Goal: Task Accomplishment & Management: Complete application form

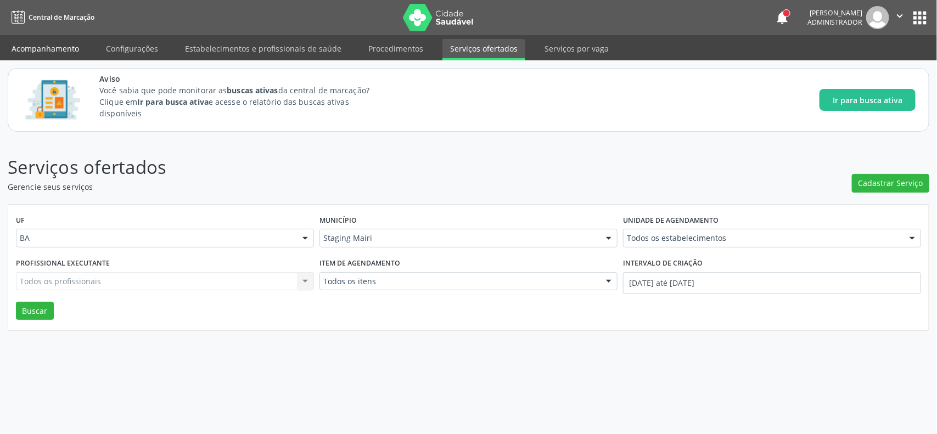
drag, startPoint x: 48, startPoint y: 44, endPoint x: 168, endPoint y: 91, distance: 128.2
click at [48, 45] on link "Acompanhamento" at bounding box center [45, 48] width 83 height 19
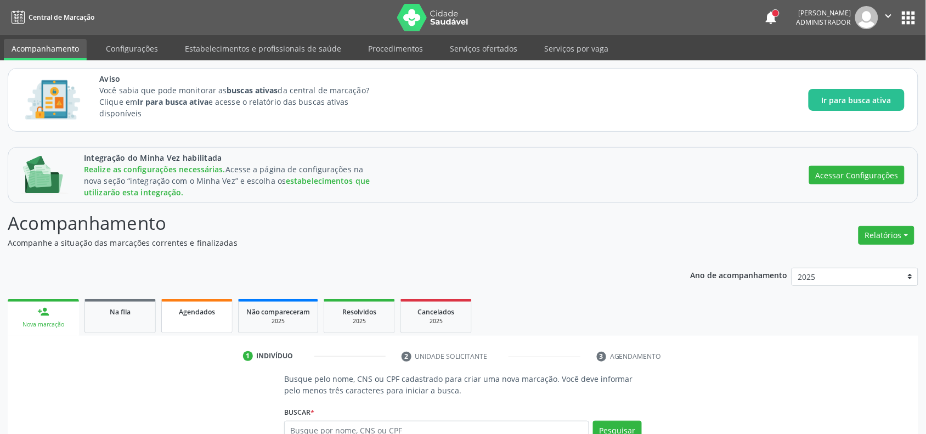
click at [193, 313] on span "Agendados" at bounding box center [197, 311] width 36 height 9
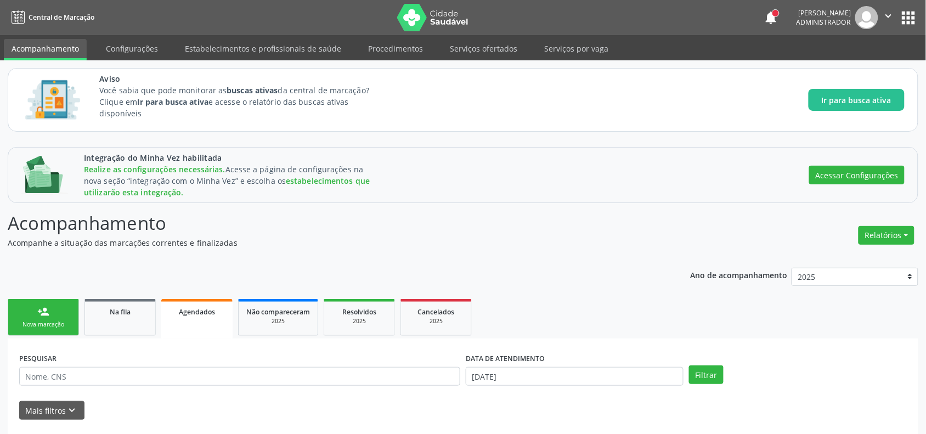
scroll to position [40, 0]
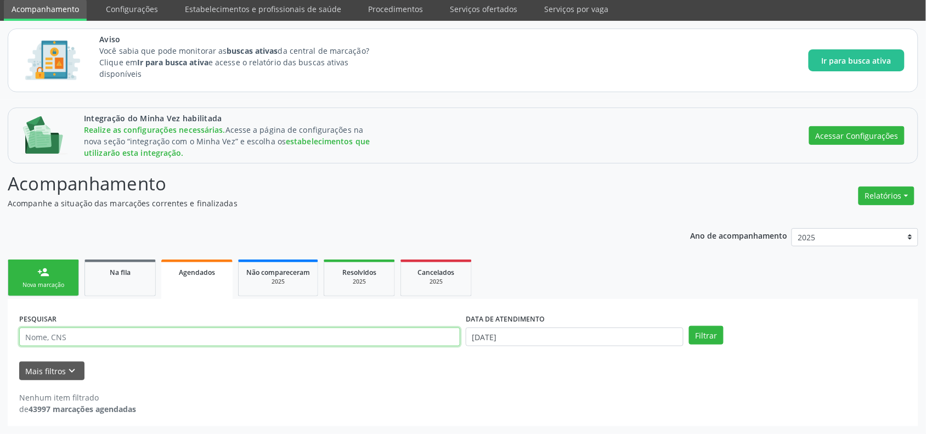
click at [169, 336] on input "text" at bounding box center [239, 337] width 441 height 19
type input "a"
type input "[PERSON_NAME]"
click at [689, 326] on button "Filtrar" at bounding box center [706, 335] width 35 height 19
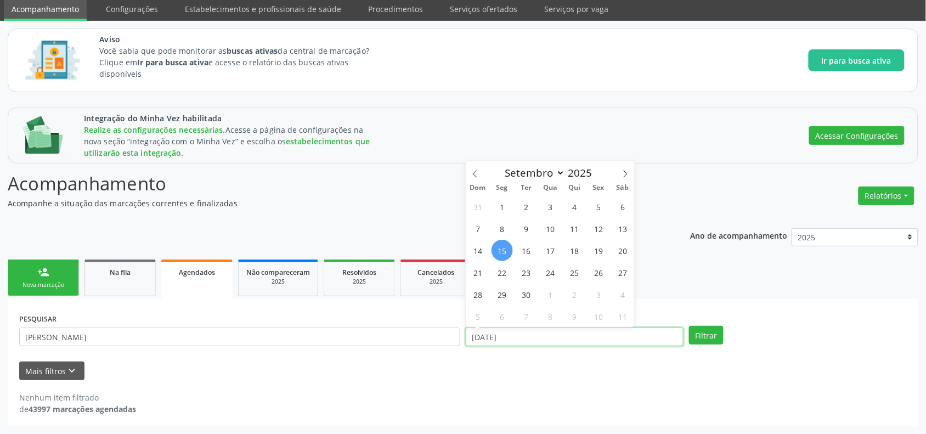
click at [531, 336] on input "[DATE]" at bounding box center [575, 337] width 218 height 19
click at [481, 174] on span at bounding box center [475, 170] width 19 height 19
click at [505, 173] on select "Janeiro Fevereiro Março Abril Maio Junho Julho Agosto Setembro Outubro Novembro…" at bounding box center [533, 172] width 66 height 15
select select "0"
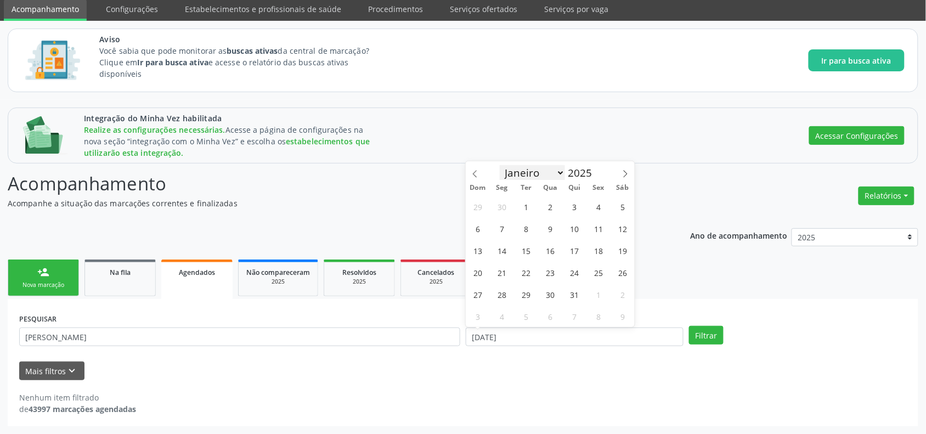
click at [500, 165] on select "Janeiro Fevereiro Março Abril Maio Junho Julho Agosto Setembro Outubro Novembro…" at bounding box center [533, 172] width 66 height 15
click at [547, 205] on span "1" at bounding box center [550, 206] width 21 height 21
type input "[DATE]"
click at [533, 171] on select "Janeiro Fevereiro Março Abril Maio Junho Julho Agosto Setembro Outubro Novembro…" at bounding box center [533, 172] width 66 height 15
select select "8"
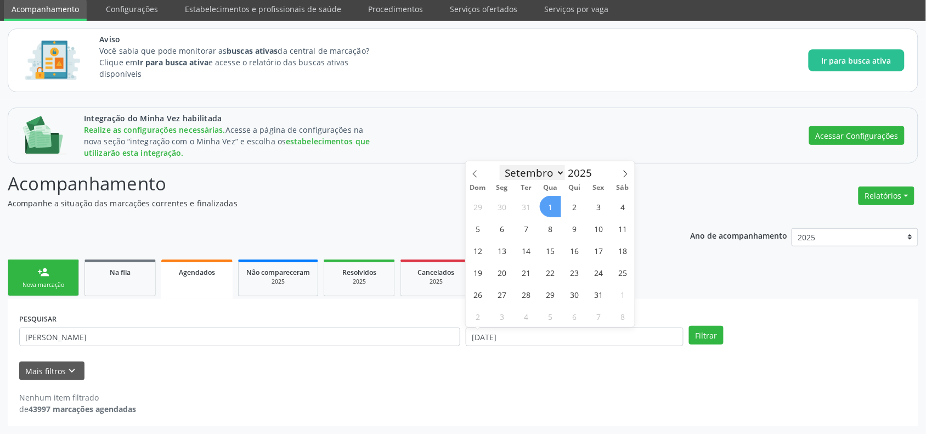
click at [500, 165] on select "Janeiro Fevereiro Março Abril Maio Junho Julho Agosto Setembro Outubro Novembro…" at bounding box center [533, 172] width 66 height 15
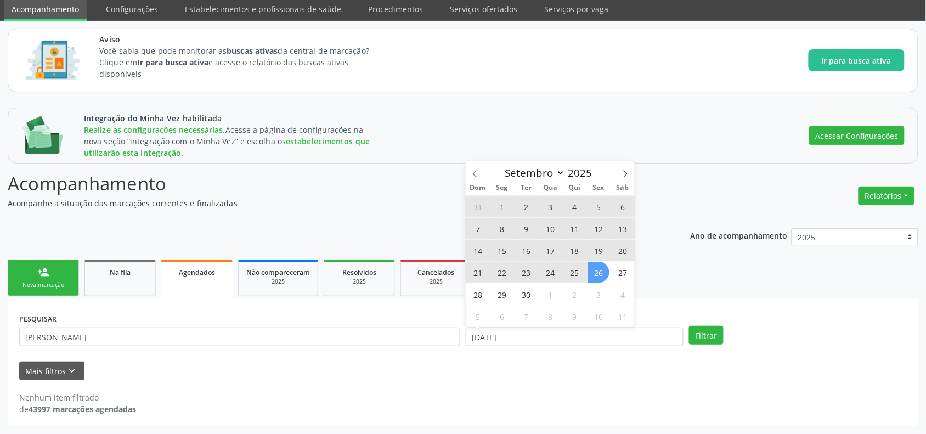
click at [604, 272] on span "26" at bounding box center [598, 272] width 21 height 21
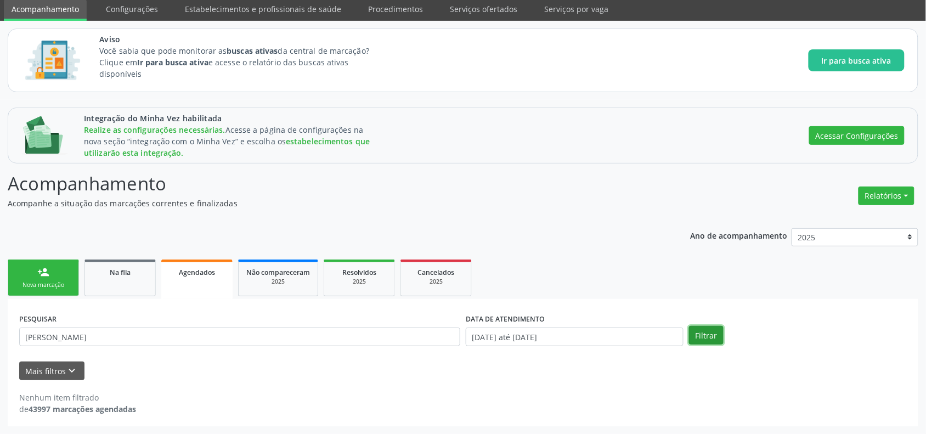
drag, startPoint x: 709, startPoint y: 335, endPoint x: 316, endPoint y: 188, distance: 419.1
click at [709, 335] on button "Filtrar" at bounding box center [706, 335] width 35 height 19
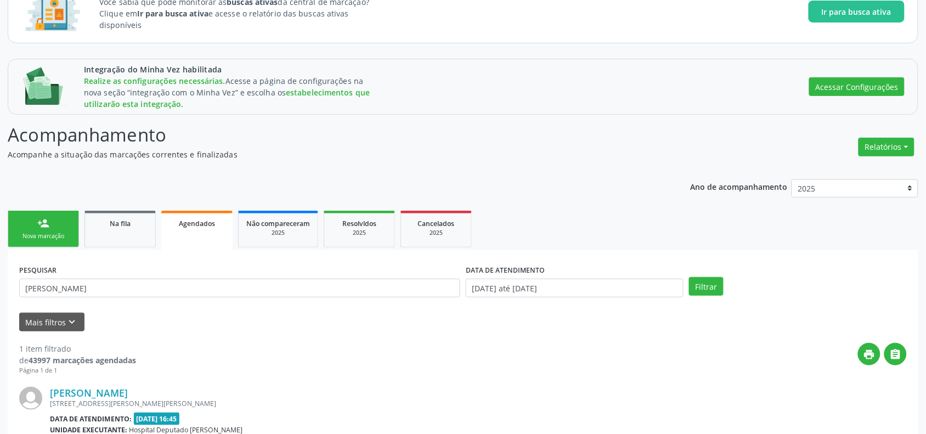
scroll to position [207, 0]
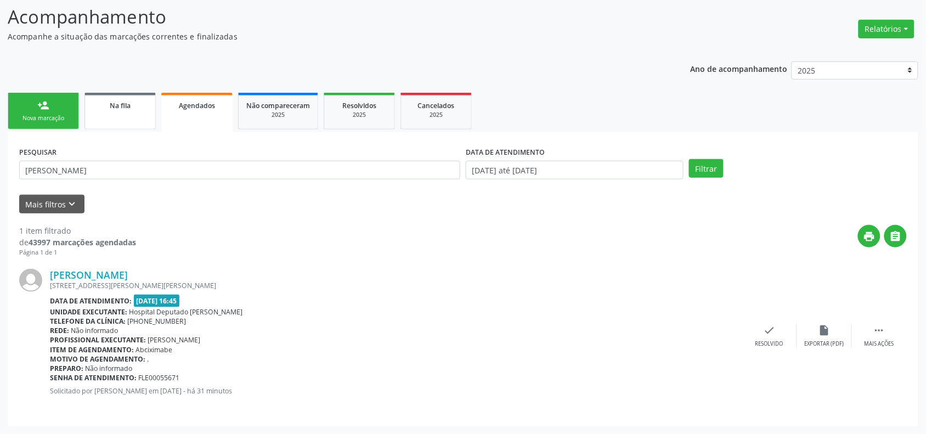
click at [121, 102] on span "Na fila" at bounding box center [120, 105] width 21 height 9
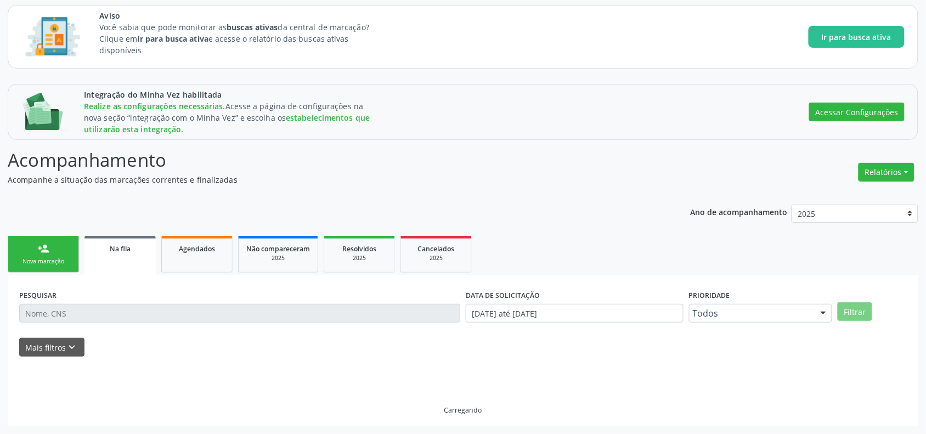
scroll to position [64, 0]
click at [42, 251] on div "person_add" at bounding box center [43, 249] width 12 height 12
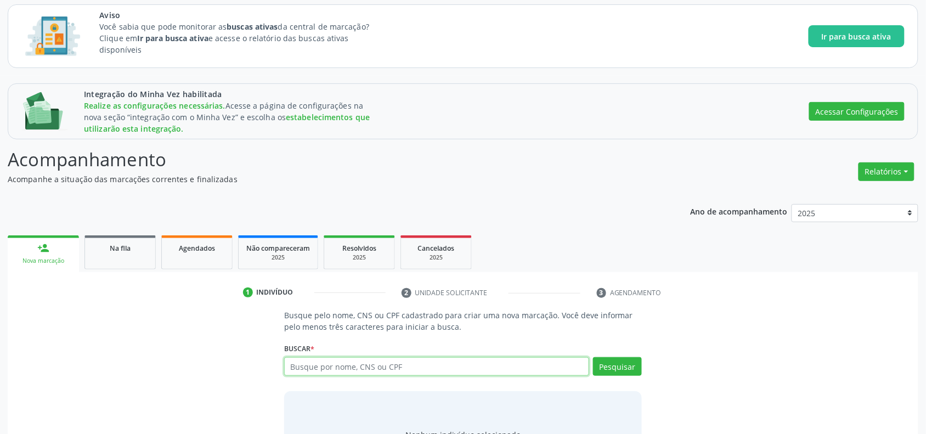
click at [329, 367] on input "text" at bounding box center [436, 366] width 305 height 19
type input "a"
type input "[PERSON_NAME]"
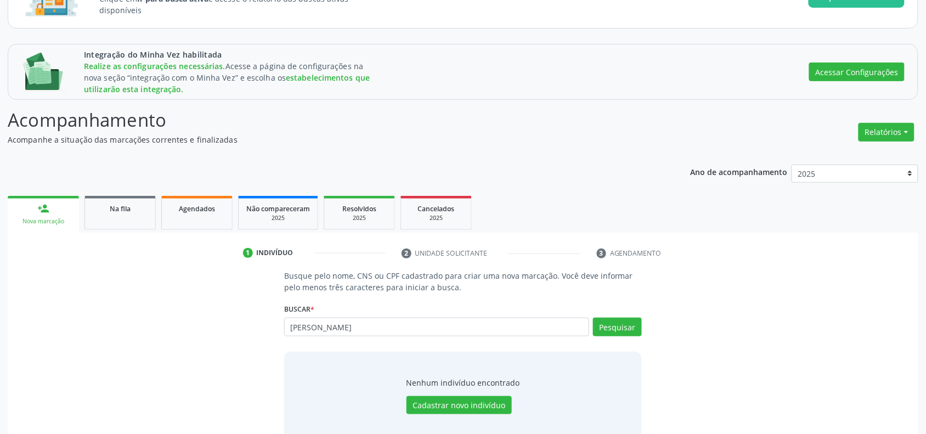
scroll to position [124, 0]
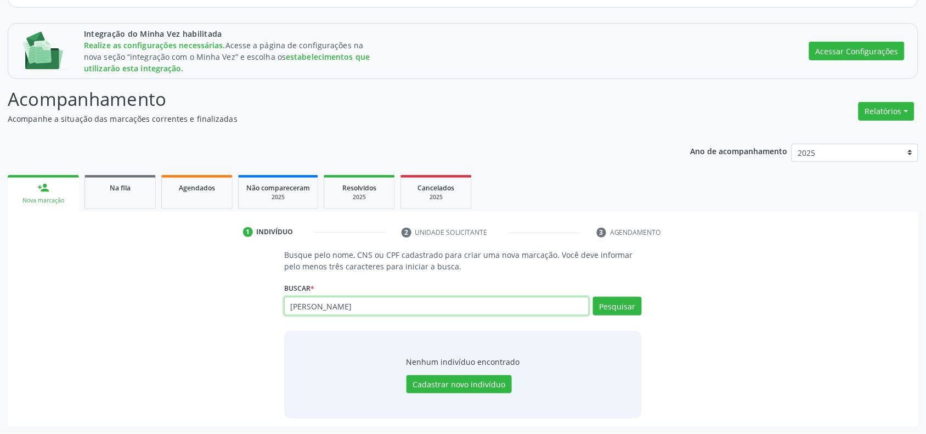
click at [327, 306] on input "[PERSON_NAME]" at bounding box center [436, 306] width 305 height 19
type input "[PERSON_NAME]"
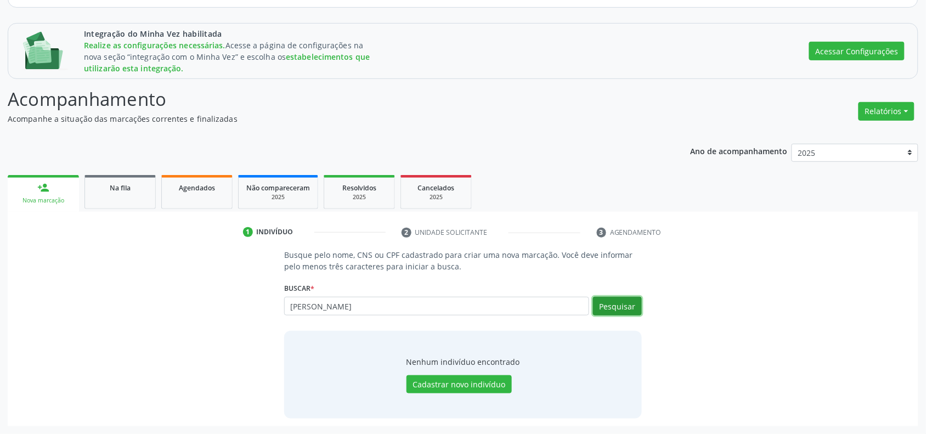
click at [613, 305] on button "Pesquisar" at bounding box center [617, 306] width 49 height 19
click at [615, 308] on button "Pesquisar" at bounding box center [617, 306] width 49 height 19
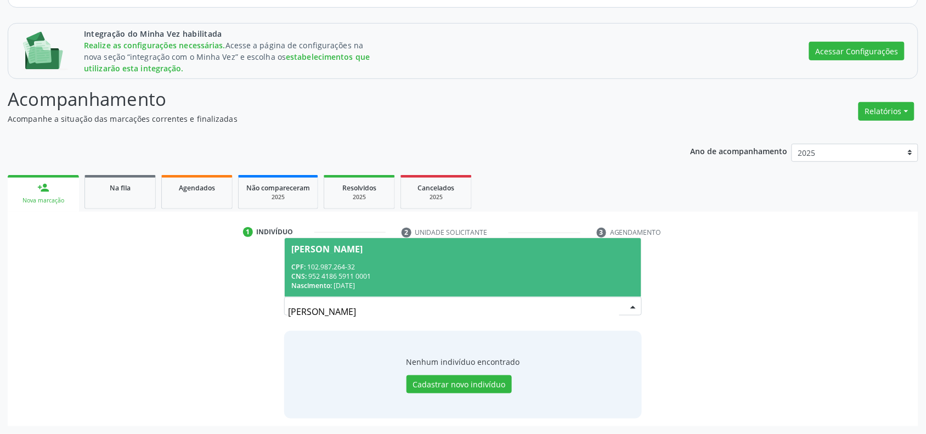
click at [410, 263] on div "CPF: 102.987.264-32" at bounding box center [463, 266] width 344 height 9
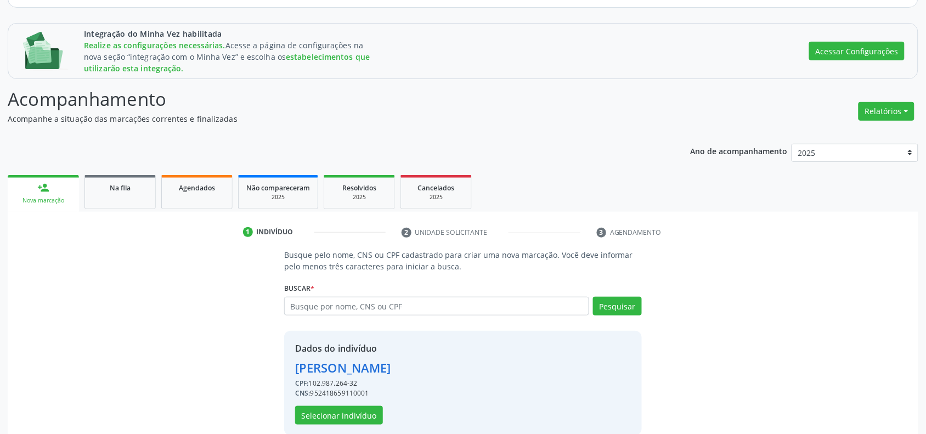
scroll to position [141, 0]
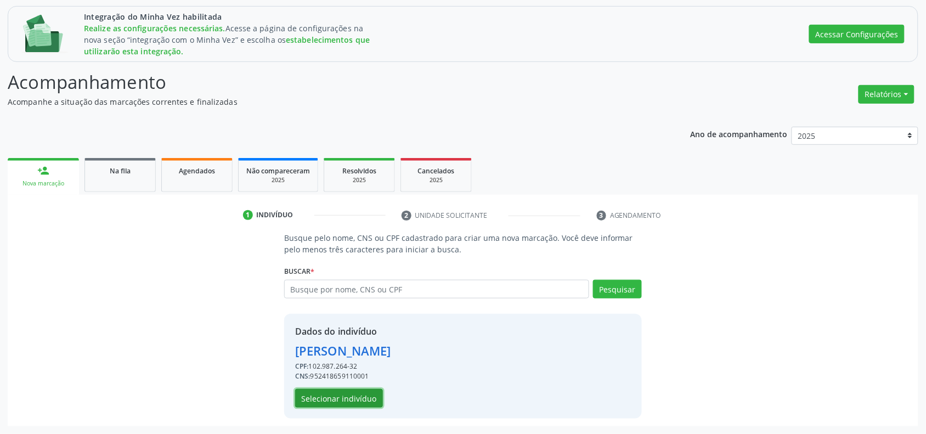
click at [338, 401] on button "Selecionar indivíduo" at bounding box center [339, 398] width 88 height 19
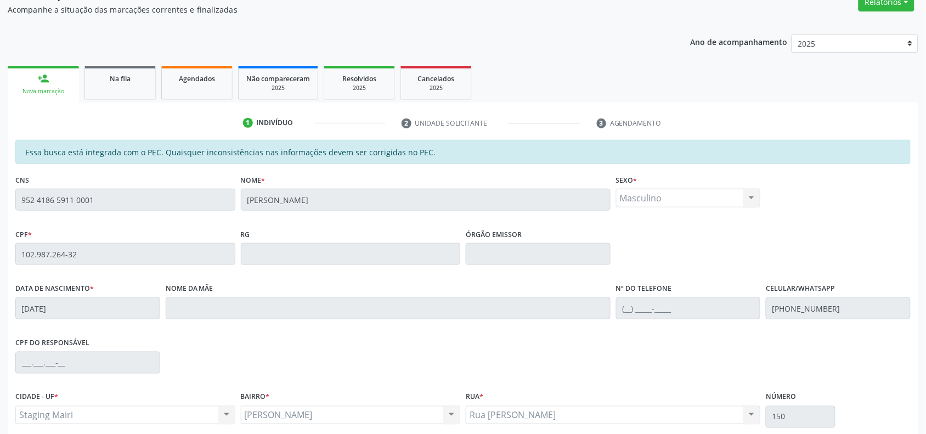
scroll to position [328, 0]
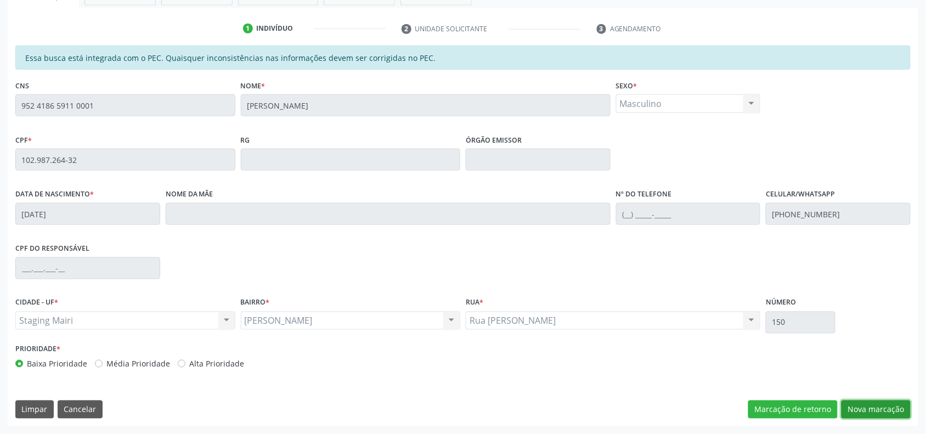
click at [888, 407] on button "Nova marcação" at bounding box center [876, 410] width 69 height 19
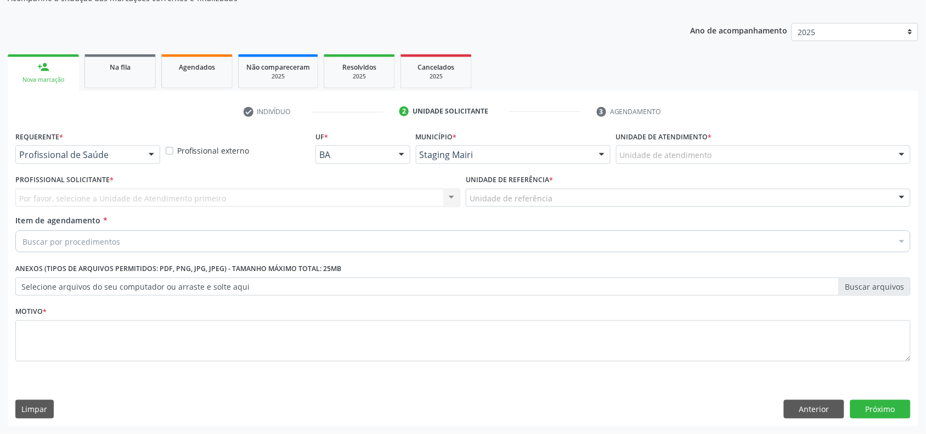
scroll to position [245, 0]
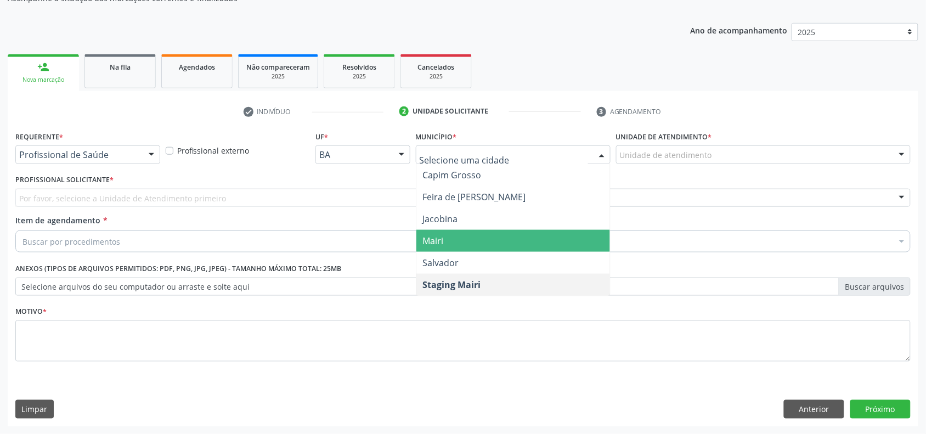
click at [448, 248] on span "Mairi" at bounding box center [514, 241] width 194 height 22
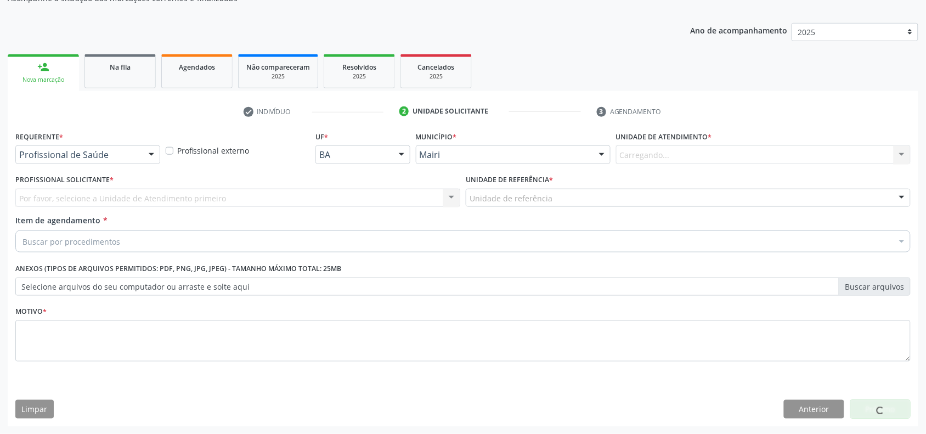
click at [666, 155] on div "Carregando... Nenhum resultado encontrado para: " " Não há nenhuma opção para s…" at bounding box center [763, 154] width 295 height 19
click at [138, 189] on div "Por favor, selecione a Unidade de Atendimento primeiro Nenhum resultado encontr…" at bounding box center [237, 198] width 445 height 19
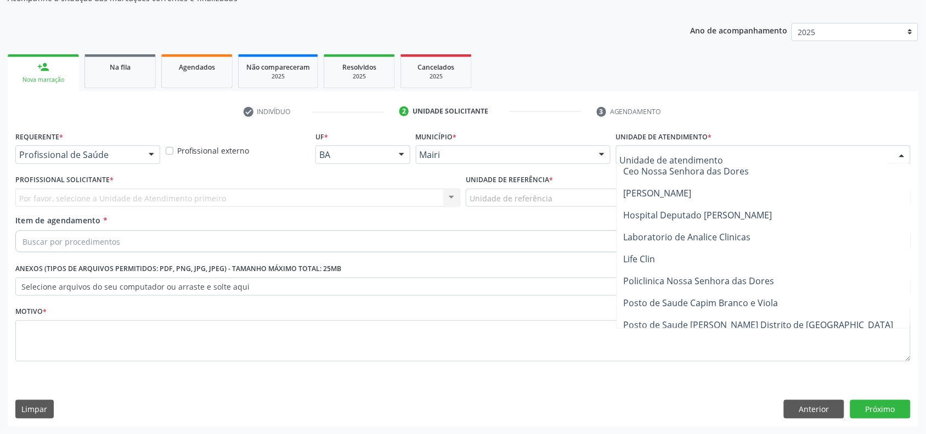
scroll to position [137, 0]
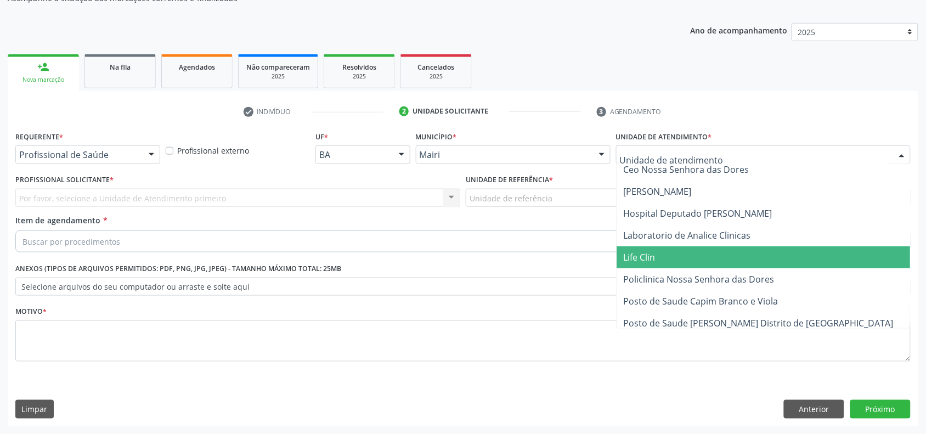
click at [663, 251] on span "Life Clin" at bounding box center [764, 257] width 294 height 22
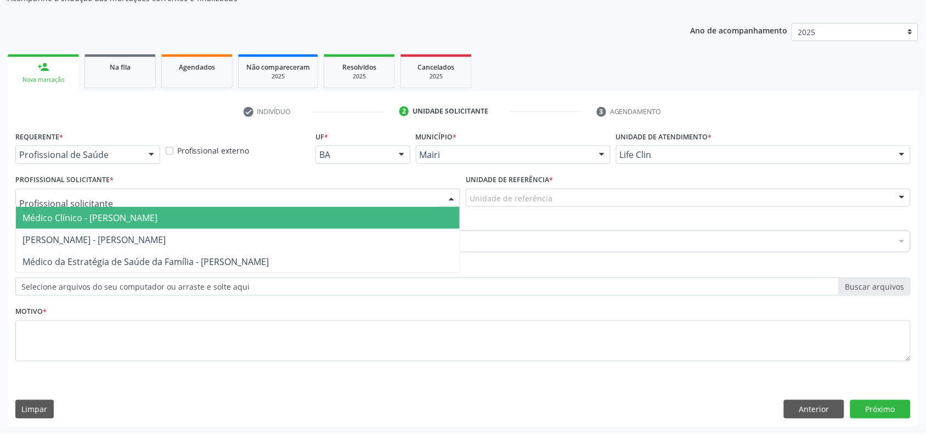
click at [155, 199] on div at bounding box center [237, 198] width 445 height 19
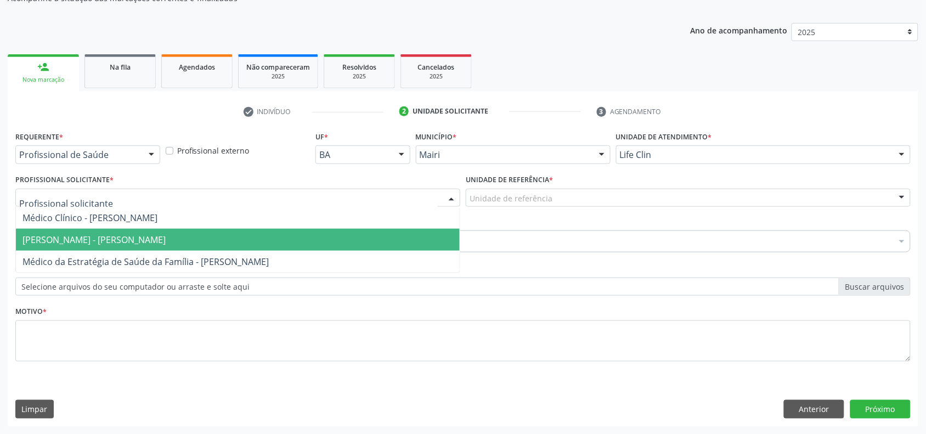
click at [88, 238] on span "[PERSON_NAME] - [PERSON_NAME]" at bounding box center [94, 240] width 143 height 12
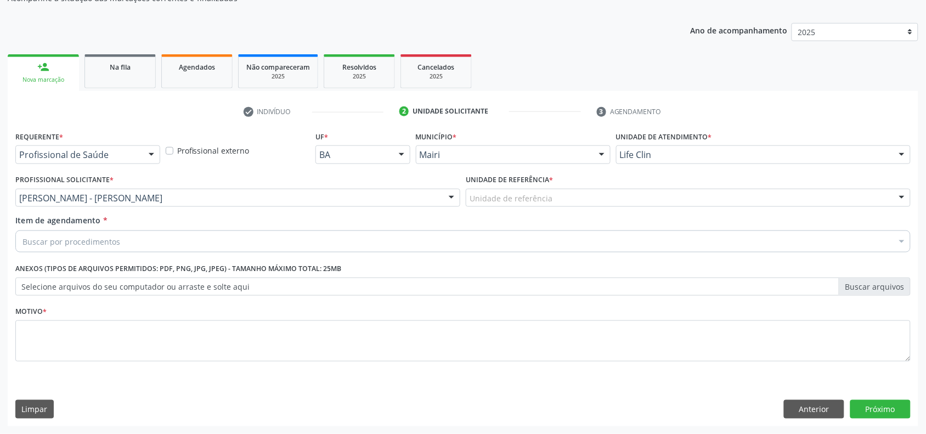
click at [171, 243] on div "Buscar por procedimentos" at bounding box center [463, 241] width 896 height 22
type input "e"
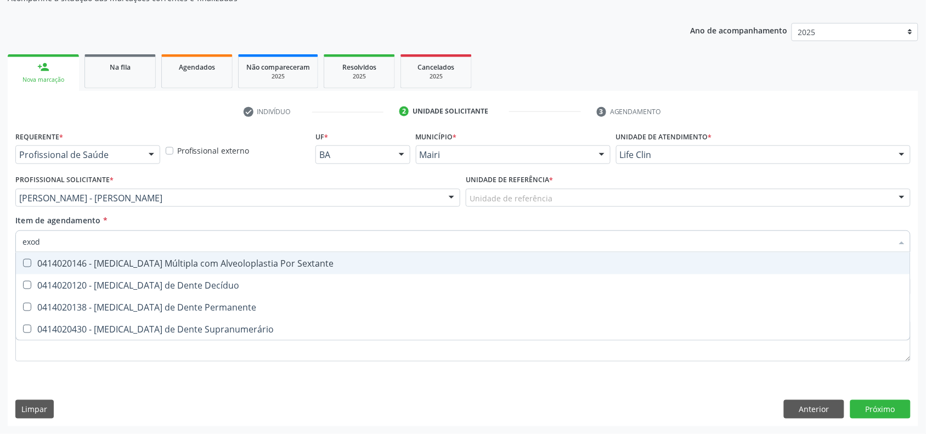
type input "exodo"
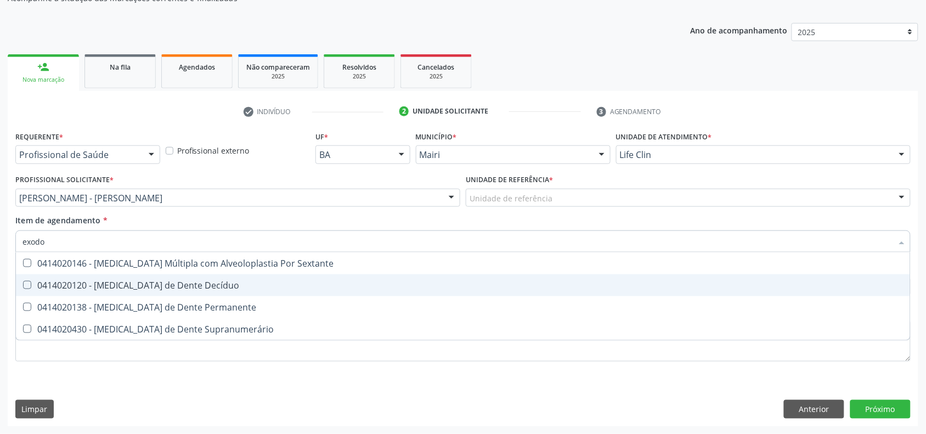
click at [165, 281] on div "0414020120 - [MEDICAL_DATA] de Dente Decíduo" at bounding box center [463, 285] width 881 height 9
checkbox Decíduo "true"
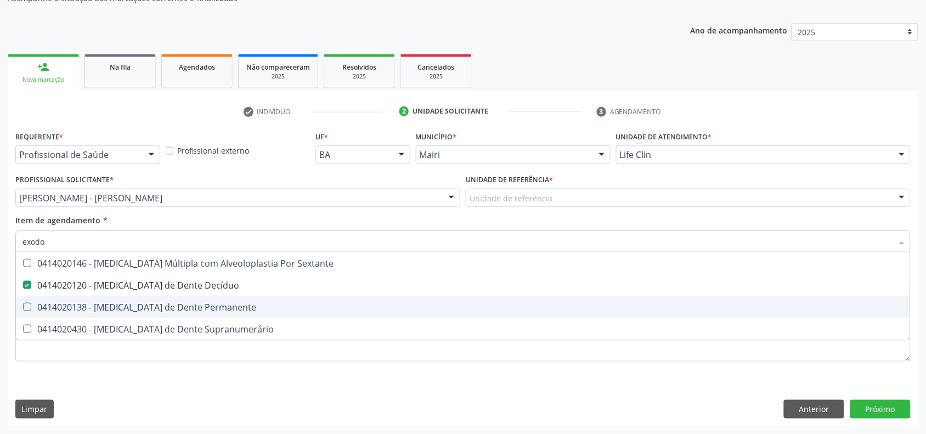
click at [107, 297] on span "0414020138 - [MEDICAL_DATA] de Dente Permanente" at bounding box center [463, 307] width 895 height 22
checkbox Permanente "true"
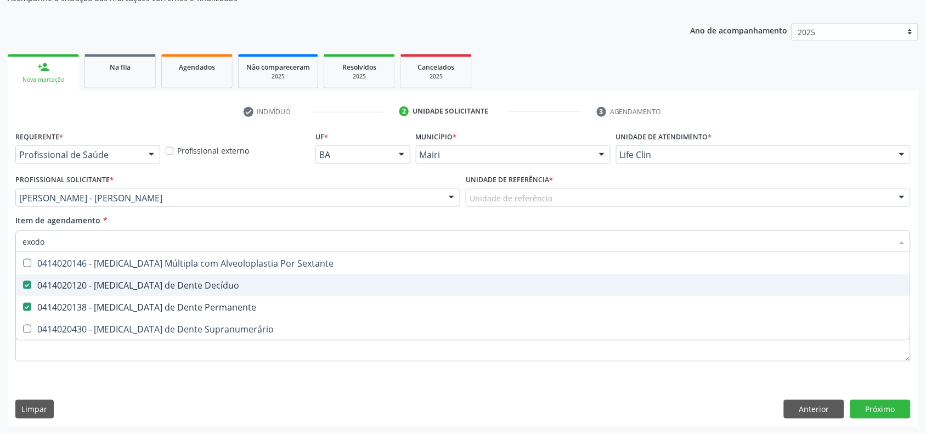
click at [113, 282] on div "0414020120 - [MEDICAL_DATA] de Dente Decíduo" at bounding box center [463, 285] width 881 height 9
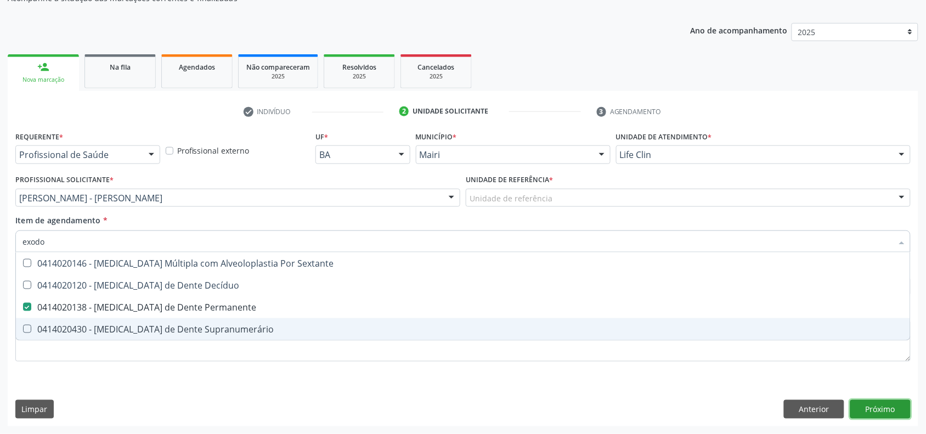
click at [890, 411] on div "Requerente * Profissional de Saúde Profissional de Saúde Paciente Nenhum result…" at bounding box center [463, 277] width 911 height 298
click at [207, 318] on li "0414020138 - [MEDICAL_DATA] de Dente Permanente" at bounding box center [463, 307] width 895 height 22
checkbox Decíduo "true"
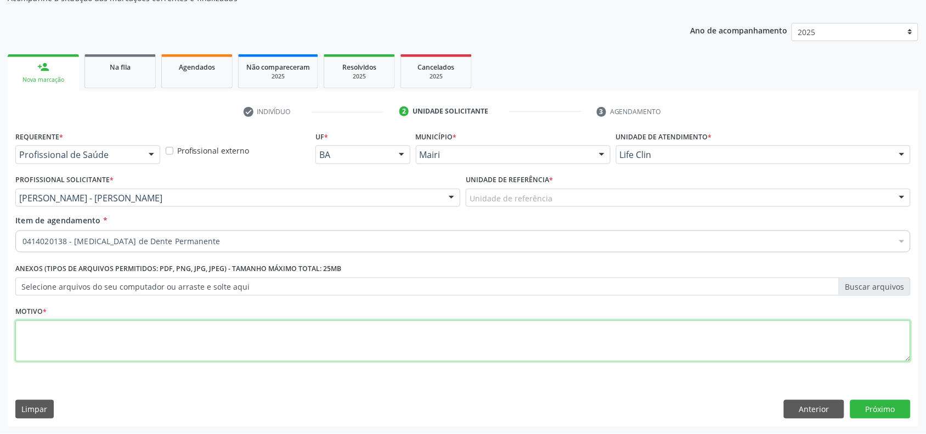
click at [200, 336] on textarea at bounding box center [463, 342] width 896 height 42
type textarea "Dor"
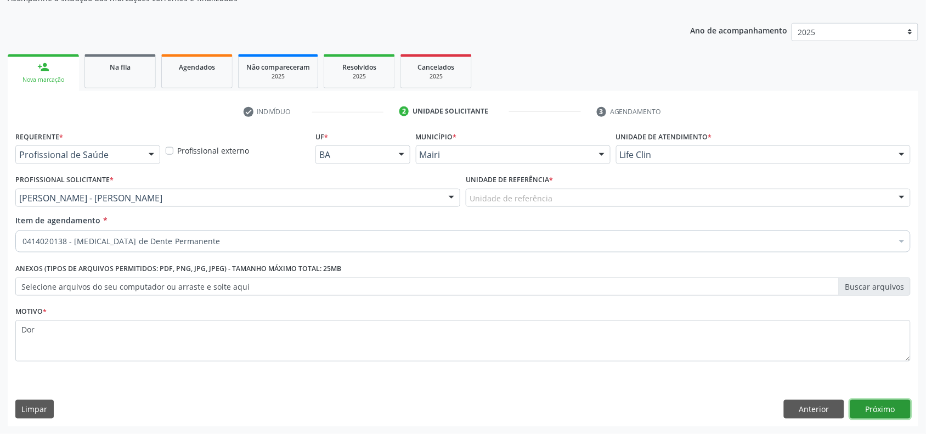
drag, startPoint x: 895, startPoint y: 407, endPoint x: 652, endPoint y: 377, distance: 245.0
click at [893, 407] on button "Próximo" at bounding box center [881, 409] width 60 height 19
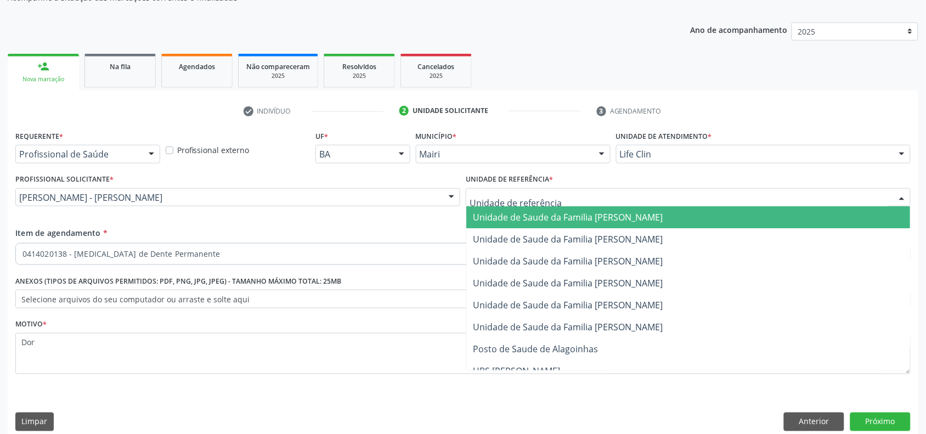
click at [532, 213] on span "Unidade de Saude da Familia [PERSON_NAME]" at bounding box center [568, 217] width 190 height 12
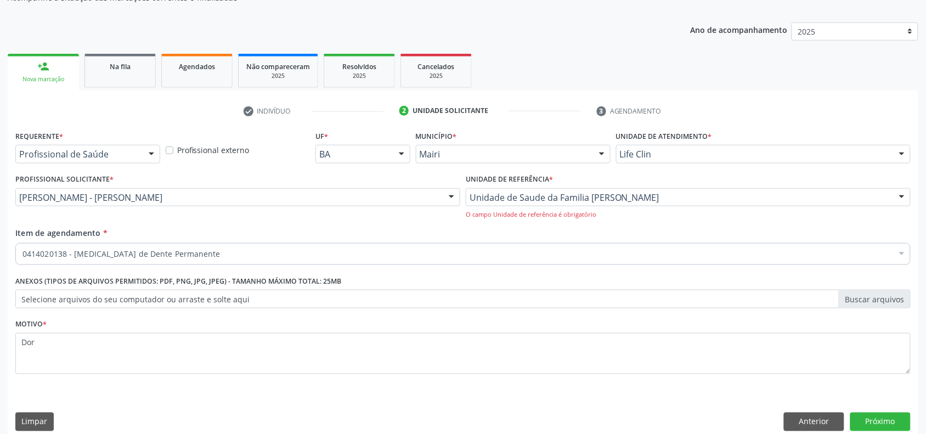
scroll to position [258, 0]
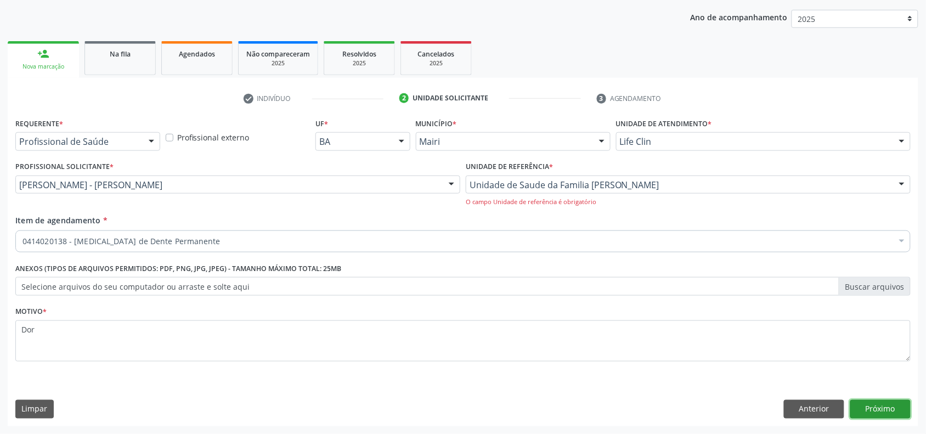
click at [873, 404] on button "Próximo" at bounding box center [881, 409] width 60 height 19
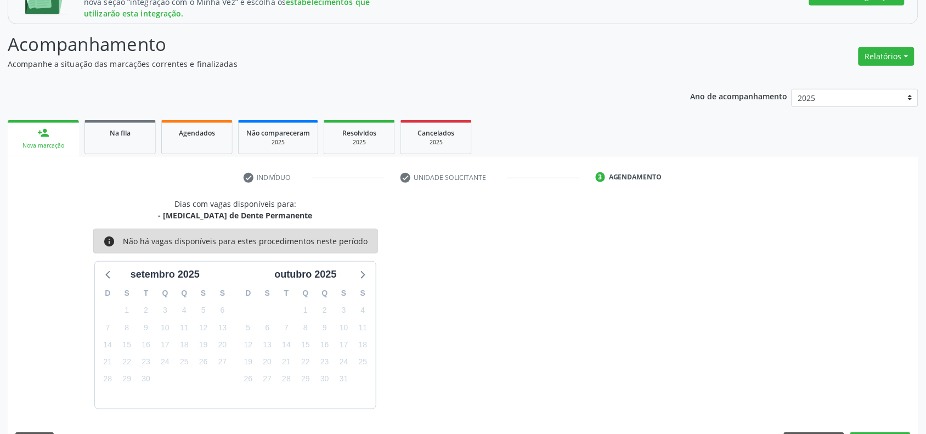
scroll to position [212, 0]
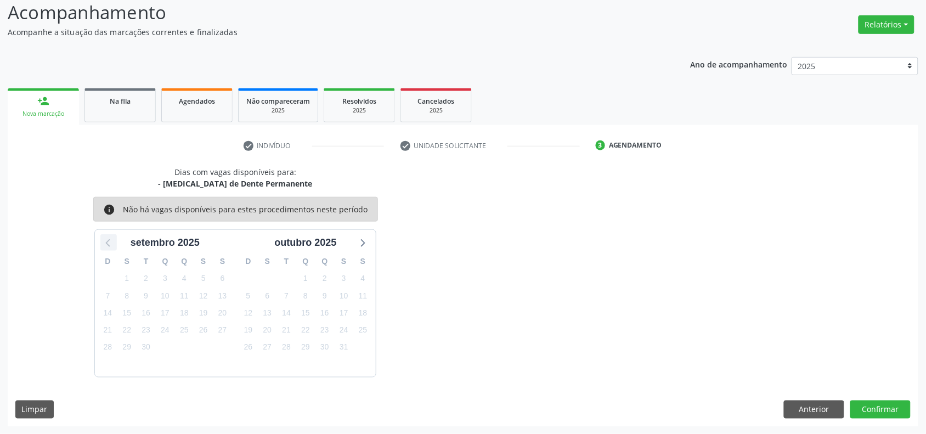
click at [107, 240] on icon at bounding box center [109, 242] width 14 height 14
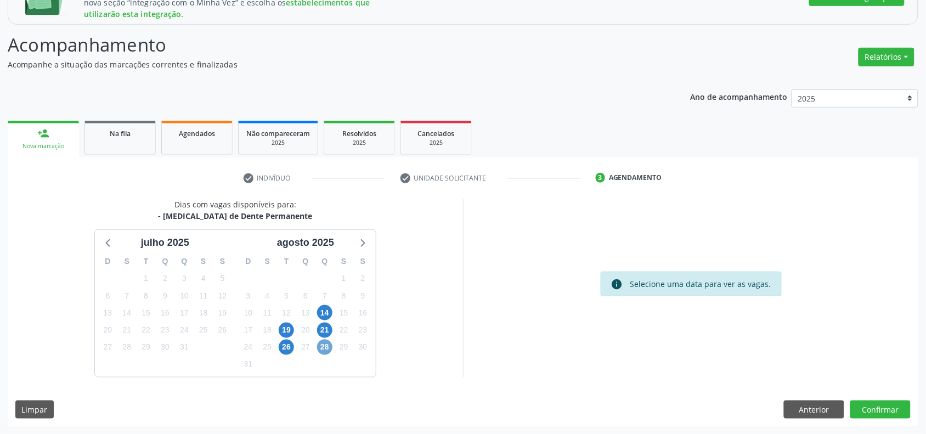
click at [328, 346] on span "28" at bounding box center [324, 347] width 15 height 15
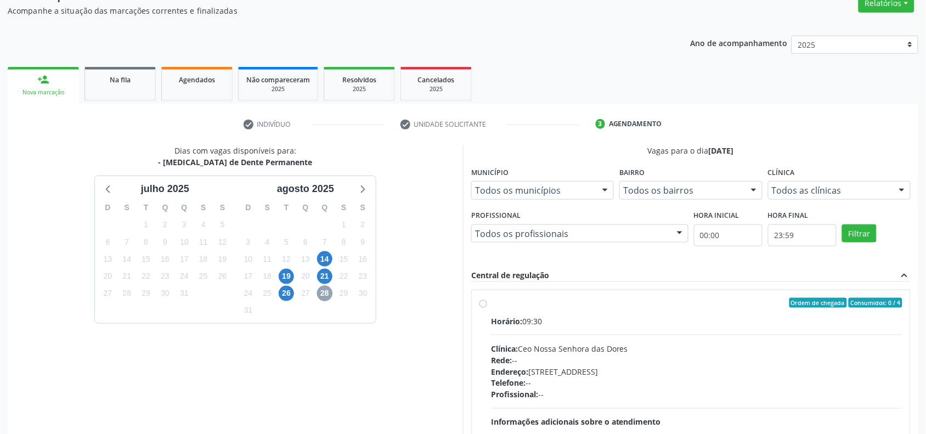
scroll to position [338, 0]
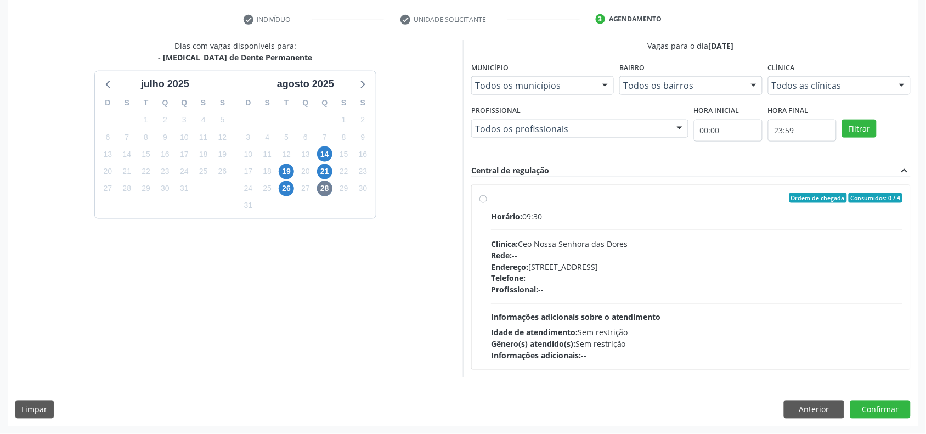
click at [488, 199] on div "Ordem de chegada Consumidos: 0 / 4 Horário: 09:30 Clínica: Ceo Nossa Senhora da…" at bounding box center [691, 277] width 423 height 168
radio input "true"
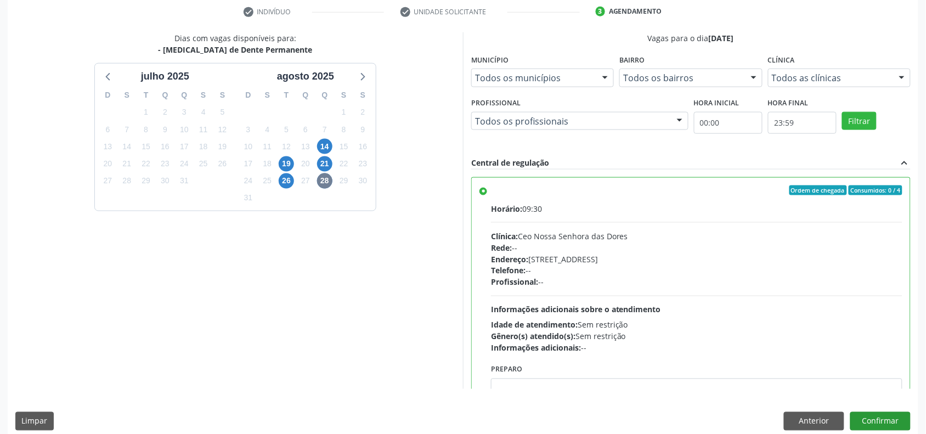
scroll to position [357, 0]
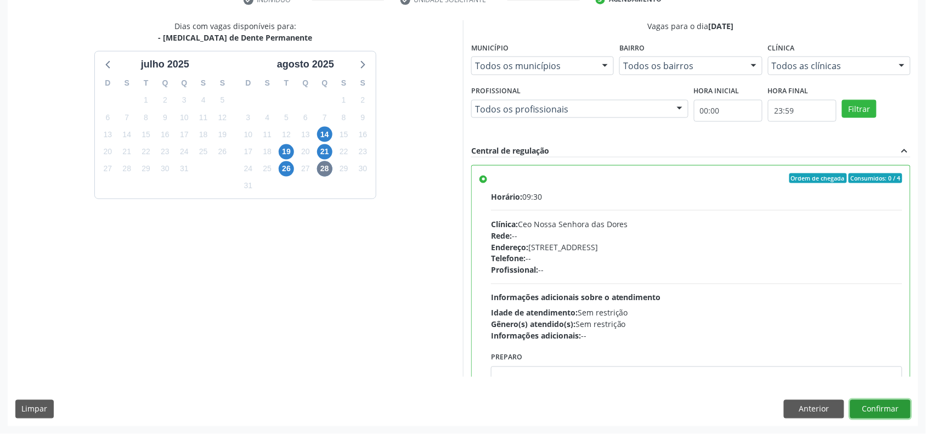
click at [887, 413] on button "Confirmar" at bounding box center [881, 409] width 60 height 19
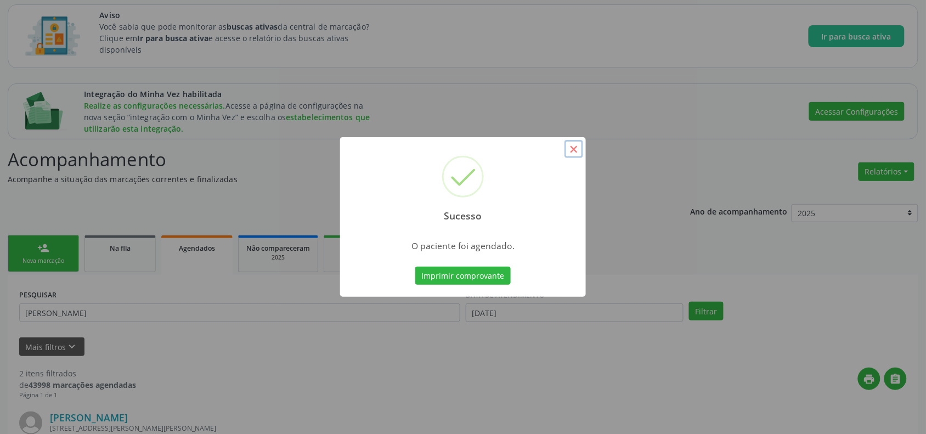
click at [576, 149] on button "×" at bounding box center [574, 149] width 19 height 19
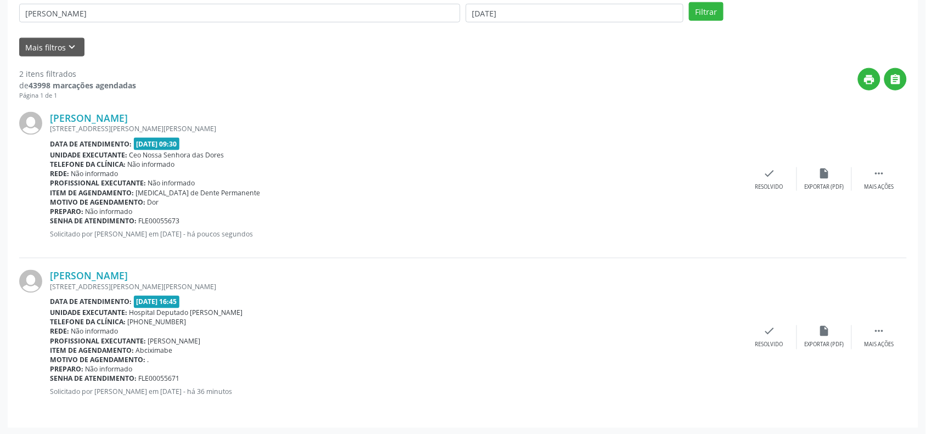
scroll to position [365, 0]
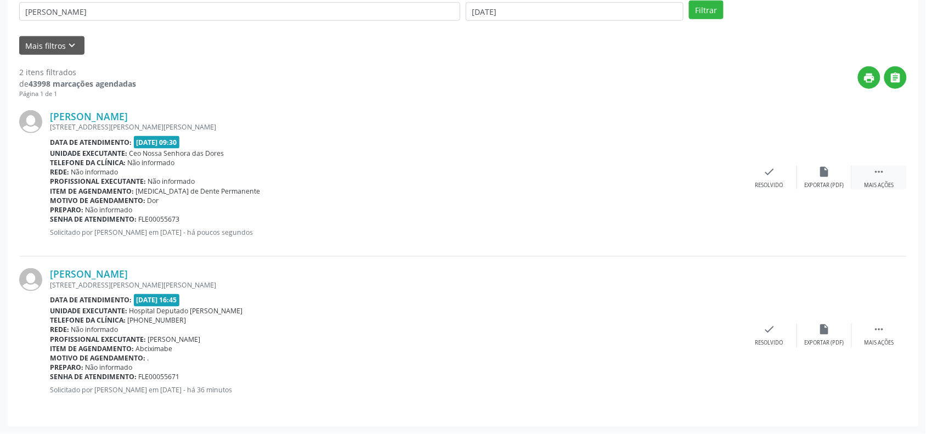
click at [876, 178] on icon "" at bounding box center [880, 172] width 12 height 12
click at [767, 175] on icon "alarm_off" at bounding box center [770, 172] width 12 height 12
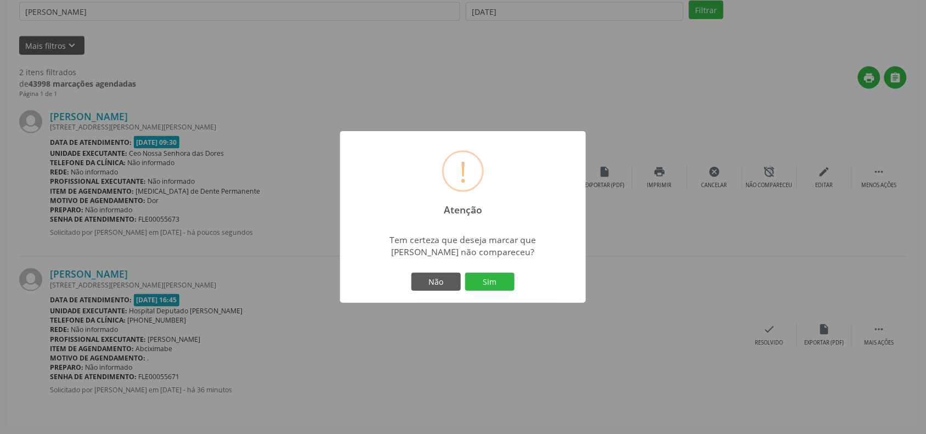
drag, startPoint x: 503, startPoint y: 280, endPoint x: 355, endPoint y: 202, distance: 167.9
click at [498, 279] on button "Sim" at bounding box center [489, 282] width 49 height 19
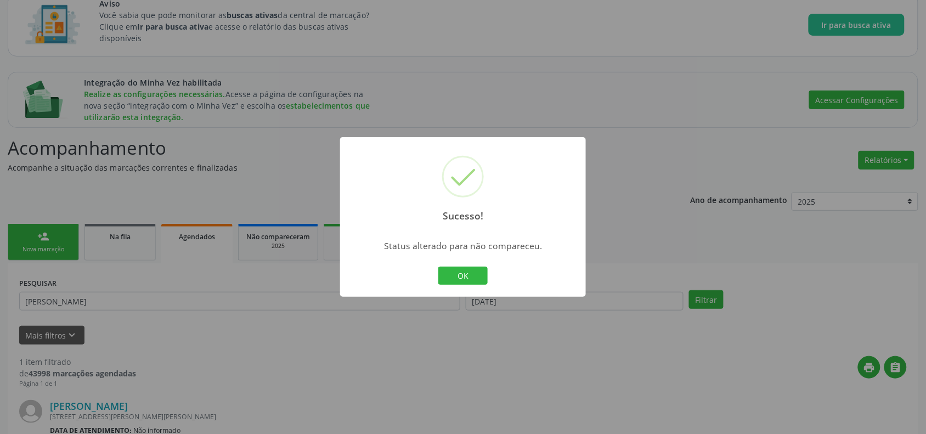
scroll to position [204, 0]
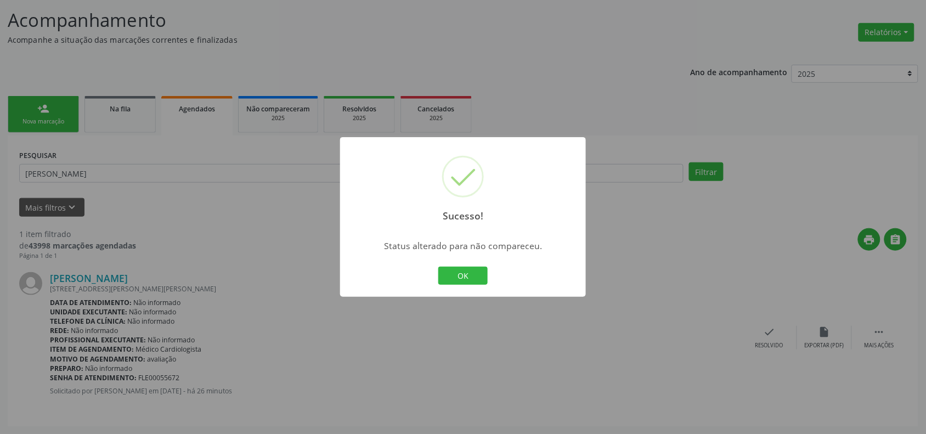
click at [473, 295] on div at bounding box center [463, 296] width 246 height 2
click at [468, 280] on button "OK" at bounding box center [462, 276] width 49 height 19
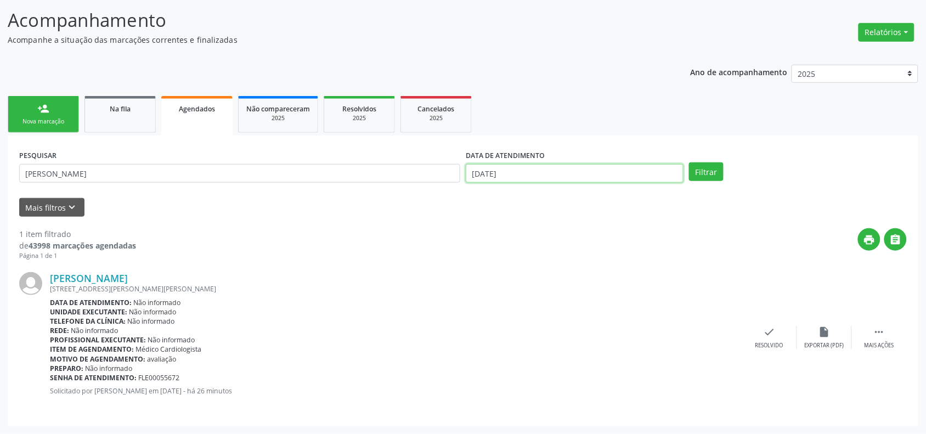
click at [513, 169] on input "[DATE]" at bounding box center [575, 173] width 218 height 19
click at [473, 196] on icon at bounding box center [475, 197] width 8 height 8
select select "7"
click at [601, 227] on span "1" at bounding box center [598, 228] width 21 height 21
type input "01/08/2025"
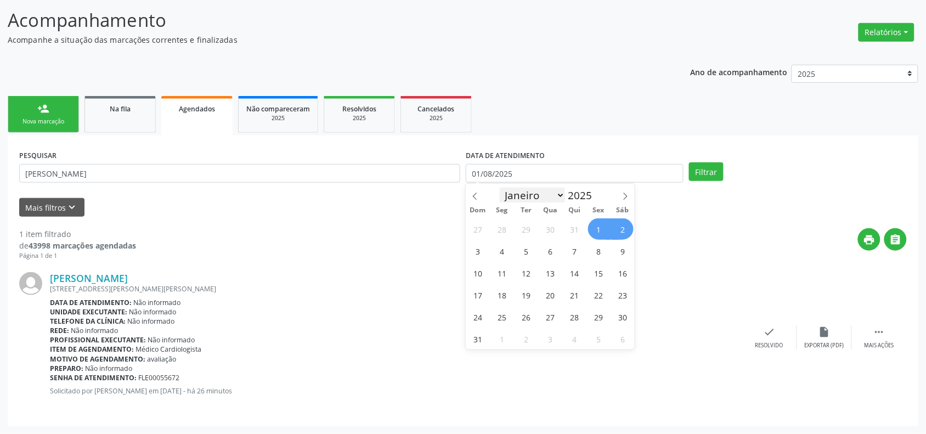
click at [559, 194] on select "Janeiro Fevereiro Março Abril Maio Junho Julho Agosto Setembro Outubro Novembro…" at bounding box center [533, 195] width 66 height 15
select select "8"
click at [500, 188] on select "Janeiro Fevereiro Março Abril Maio Junho Julho Agosto Setembro Outubro Novembro…" at bounding box center [533, 195] width 66 height 15
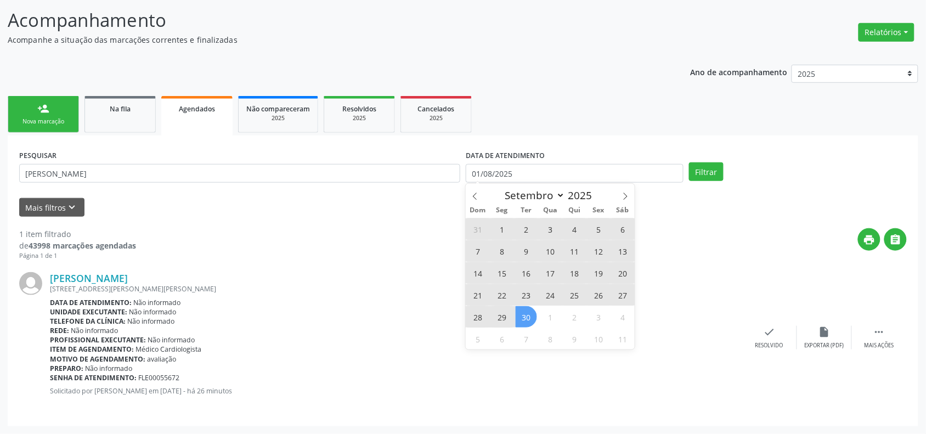
click at [527, 312] on span "30" at bounding box center [526, 316] width 21 height 21
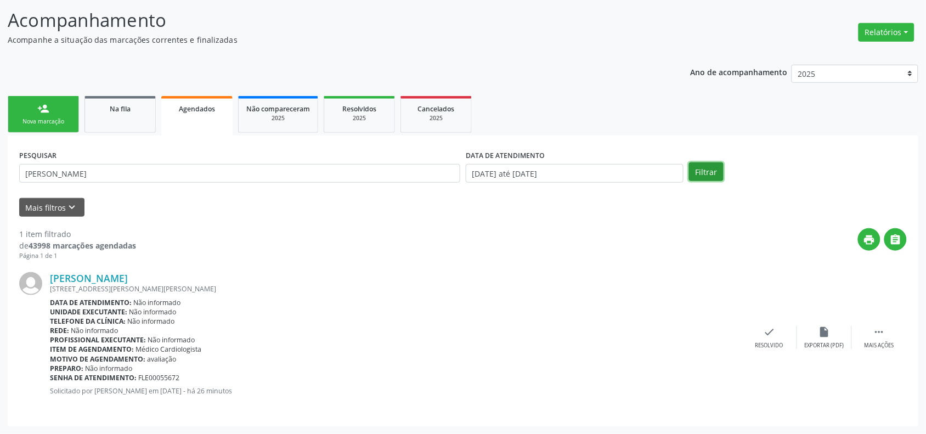
click at [707, 168] on button "Filtrar" at bounding box center [706, 171] width 35 height 19
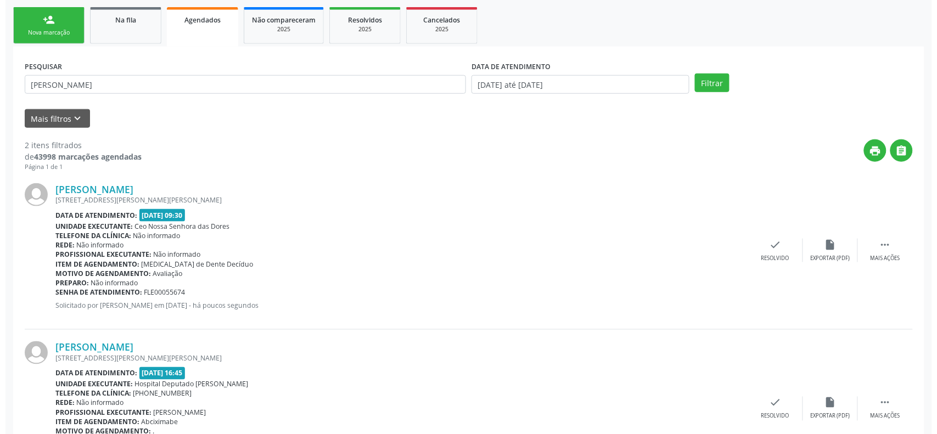
scroll to position [365, 0]
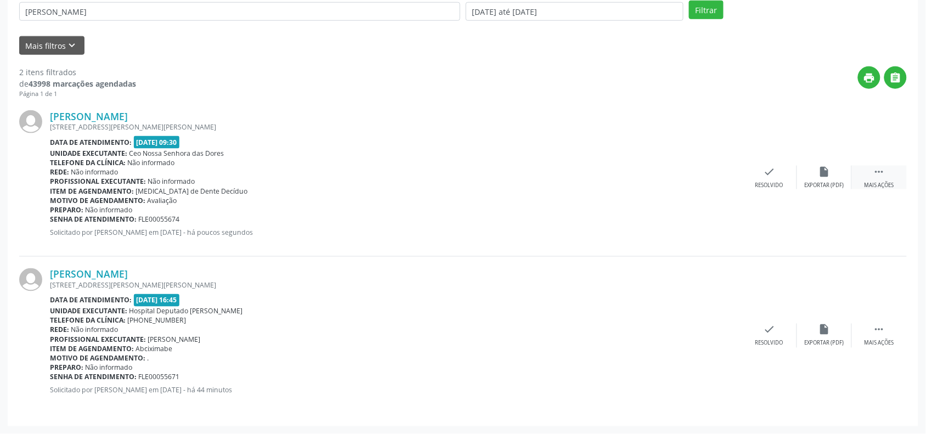
click at [884, 174] on icon "" at bounding box center [880, 172] width 12 height 12
click at [701, 175] on div "cancel Cancelar" at bounding box center [715, 178] width 55 height 24
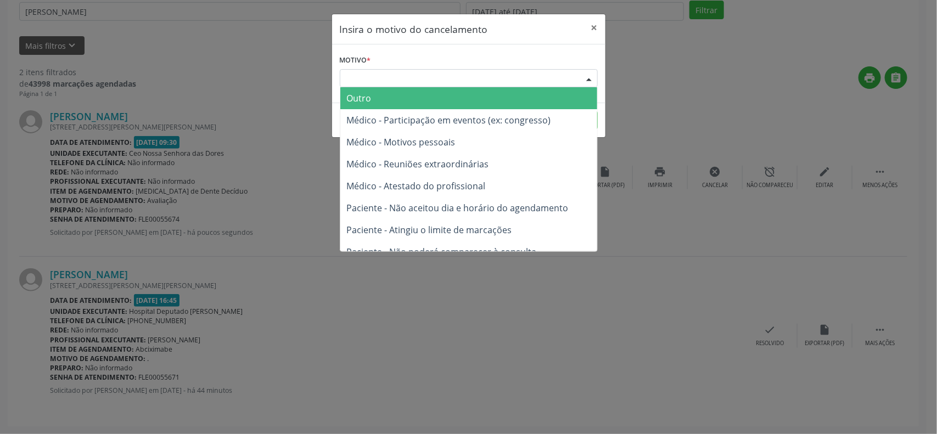
click at [380, 77] on div "Escolha o motivo" at bounding box center [469, 78] width 258 height 19
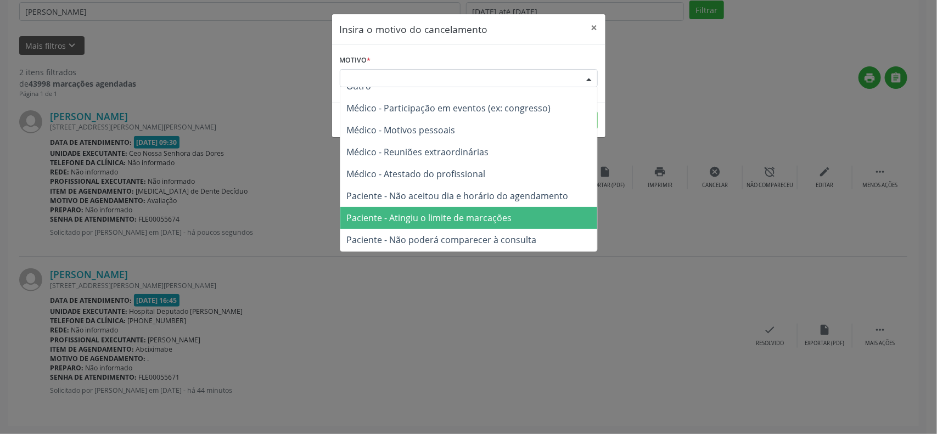
scroll to position [0, 0]
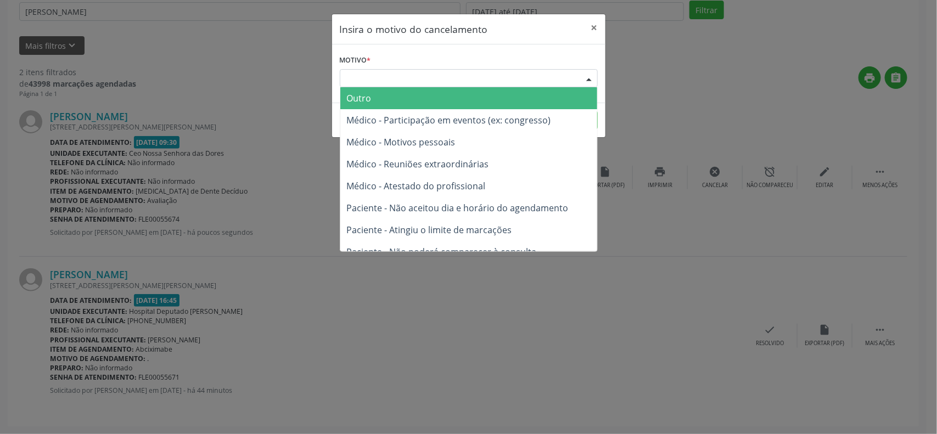
click at [382, 87] on span "Outro" at bounding box center [468, 98] width 257 height 22
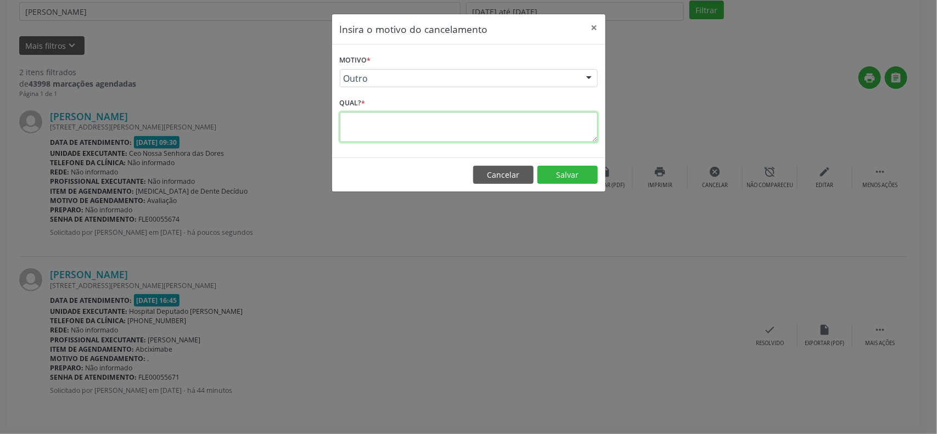
click at [368, 127] on textarea at bounding box center [469, 127] width 258 height 30
type textarea "P"
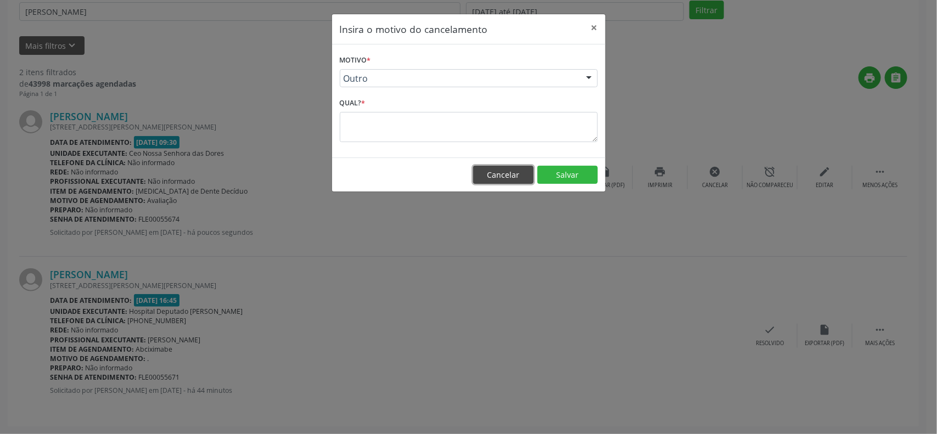
drag, startPoint x: 493, startPoint y: 176, endPoint x: 372, endPoint y: 145, distance: 124.5
click at [494, 176] on button "Cancelar" at bounding box center [503, 175] width 60 height 19
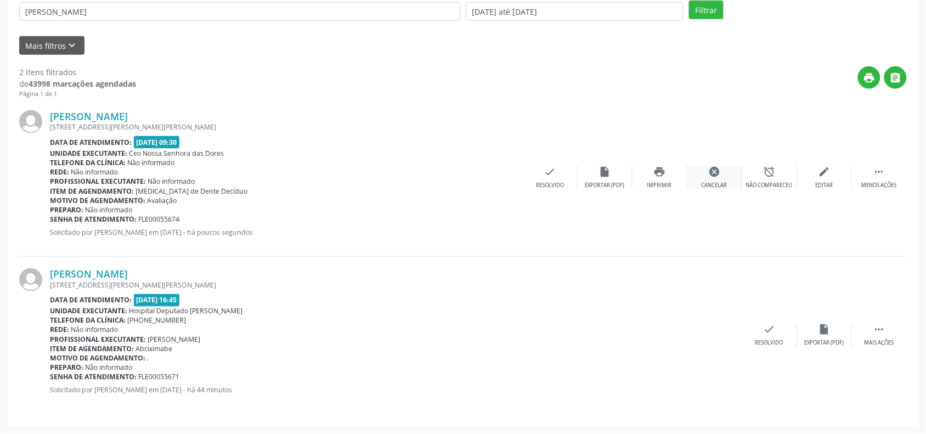
click at [716, 177] on icon "cancel" at bounding box center [715, 172] width 12 height 12
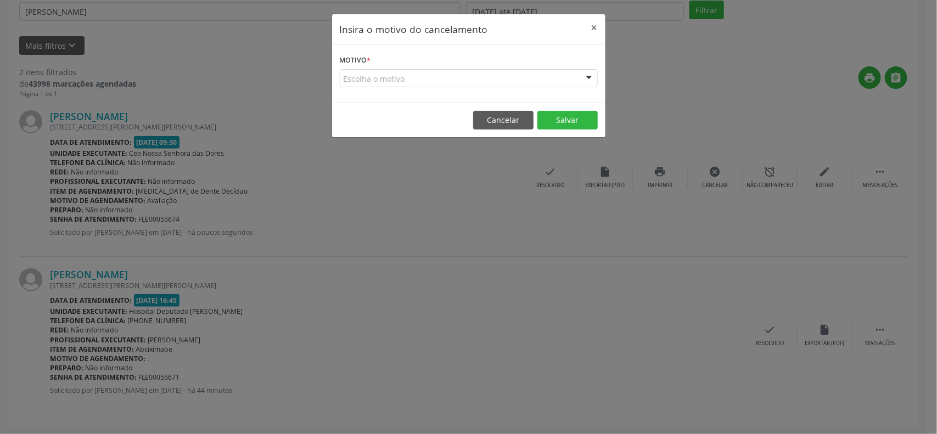
click at [410, 77] on div "Escolha o motivo" at bounding box center [469, 78] width 258 height 19
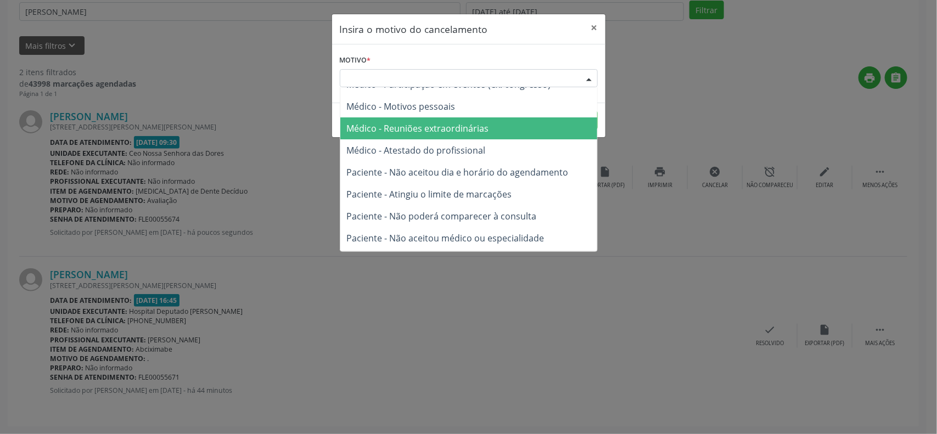
scroll to position [55, 0]
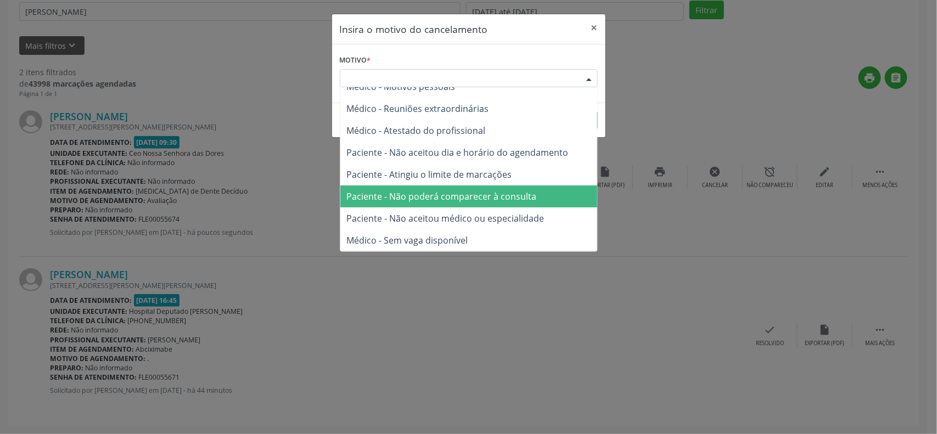
click at [391, 199] on span "Paciente - Não poderá comparecer à consulta" at bounding box center [442, 196] width 190 height 12
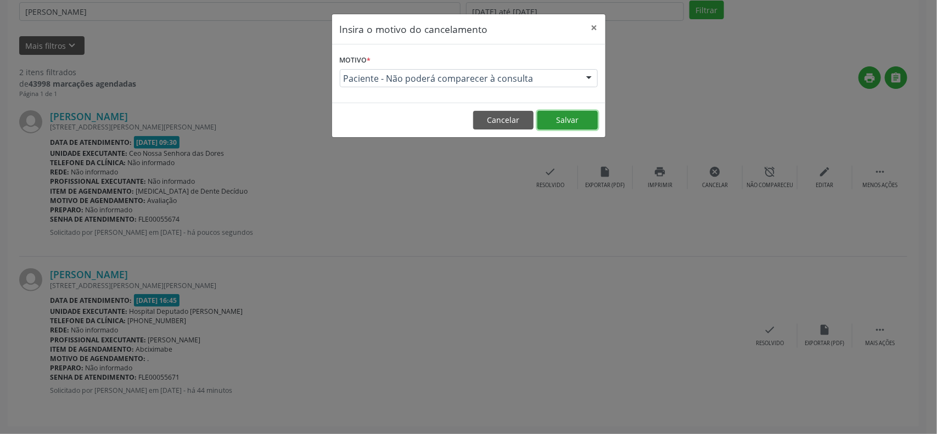
drag, startPoint x: 574, startPoint y: 121, endPoint x: 577, endPoint y: 154, distance: 33.6
click at [575, 121] on button "Salvar" at bounding box center [567, 120] width 60 height 19
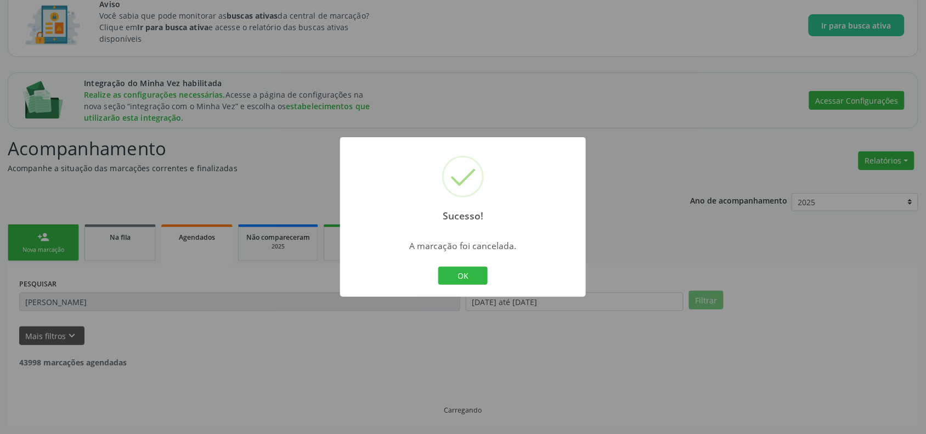
scroll to position [207, 0]
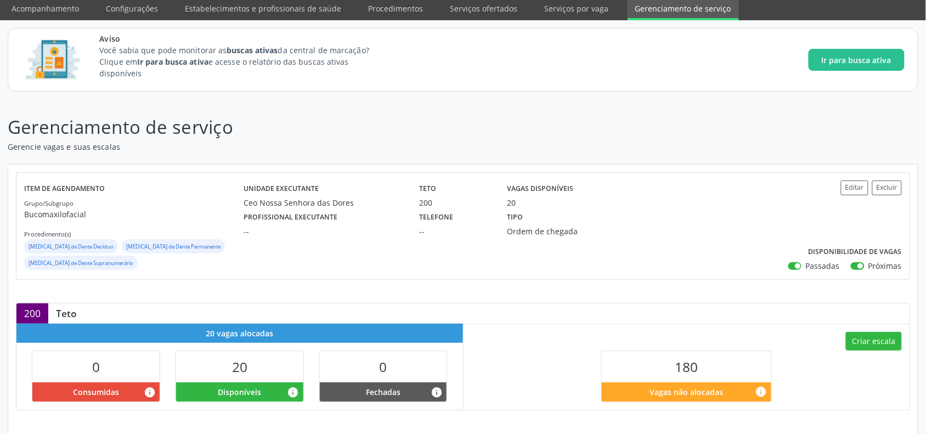
scroll to position [9, 0]
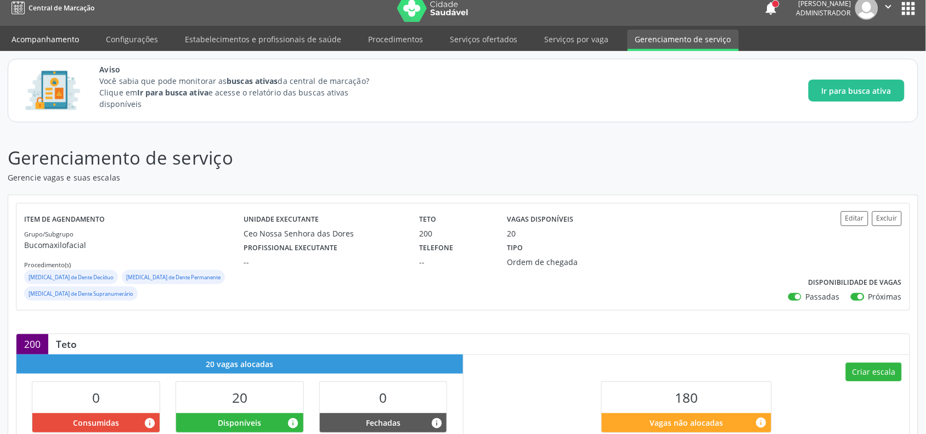
click at [63, 39] on link "Acompanhamento" at bounding box center [45, 39] width 83 height 19
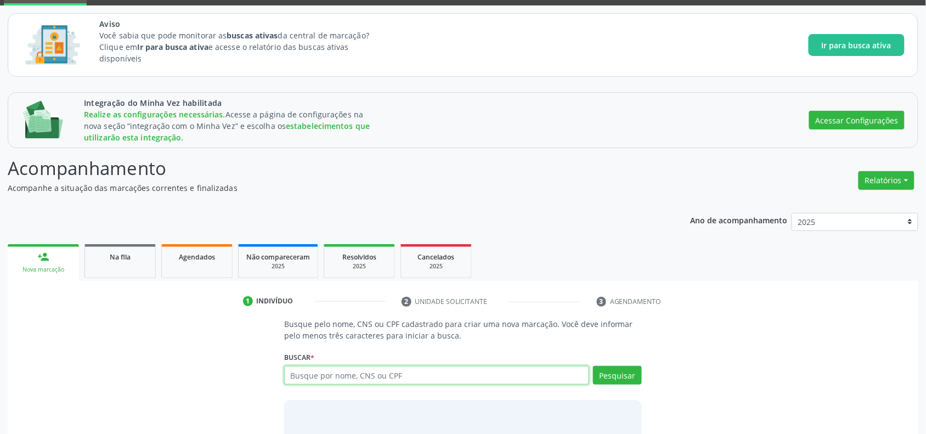
scroll to position [124, 0]
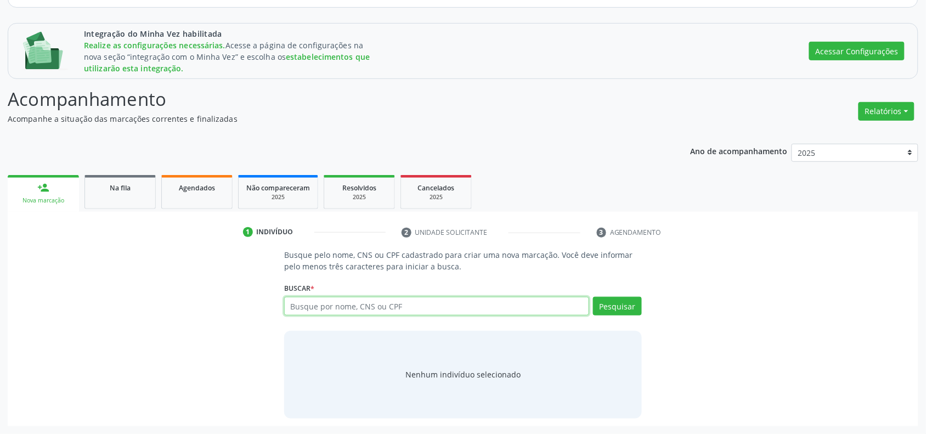
paste input "[PERSON_NAME]"
type input "[PERSON_NAME]"
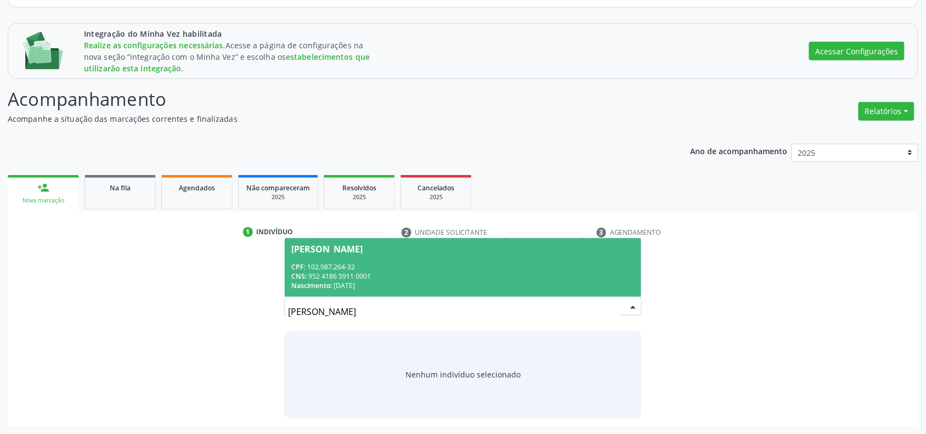
click at [361, 252] on div "[PERSON_NAME]" at bounding box center [326, 249] width 71 height 9
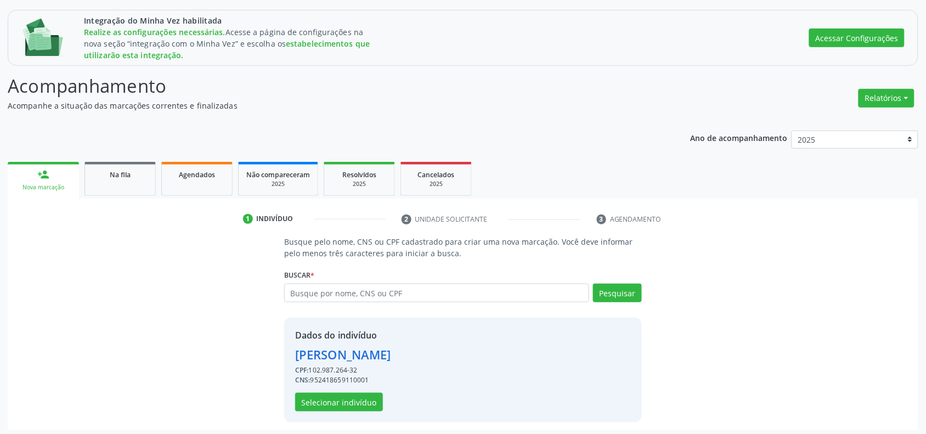
scroll to position [141, 0]
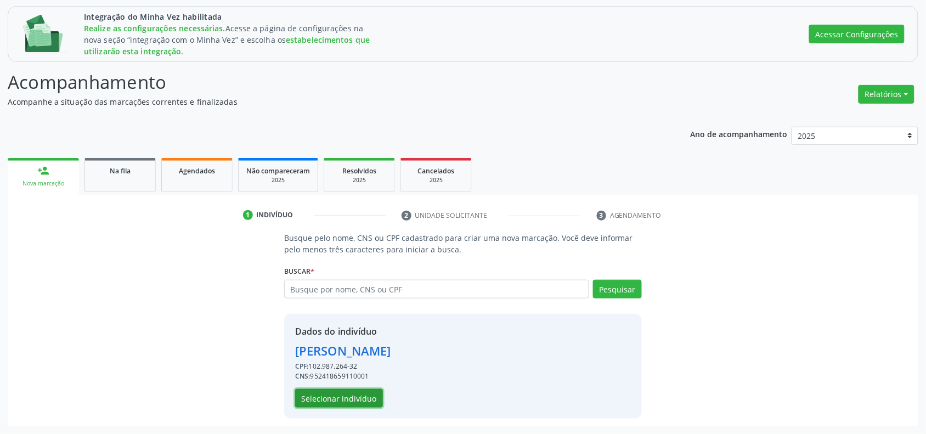
click at [341, 398] on button "Selecionar indivíduo" at bounding box center [339, 398] width 88 height 19
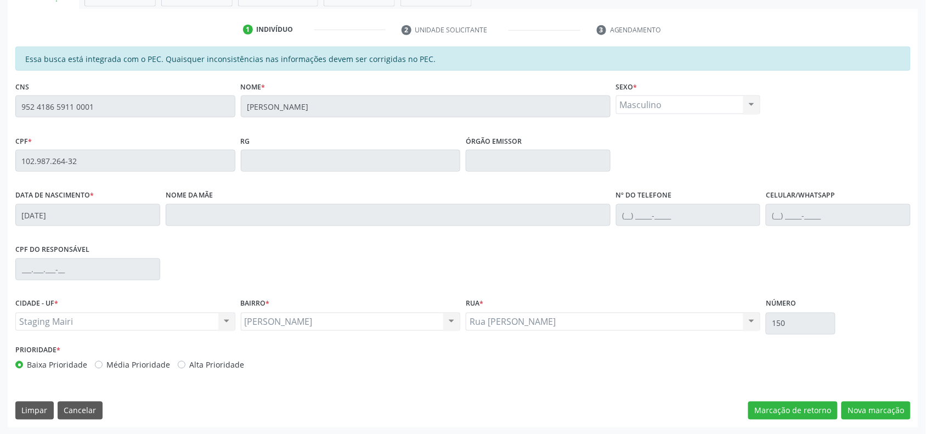
scroll to position [328, 0]
drag, startPoint x: 896, startPoint y: 413, endPoint x: 689, endPoint y: 373, distance: 210.1
click at [893, 412] on button "Nova marcação" at bounding box center [876, 410] width 69 height 19
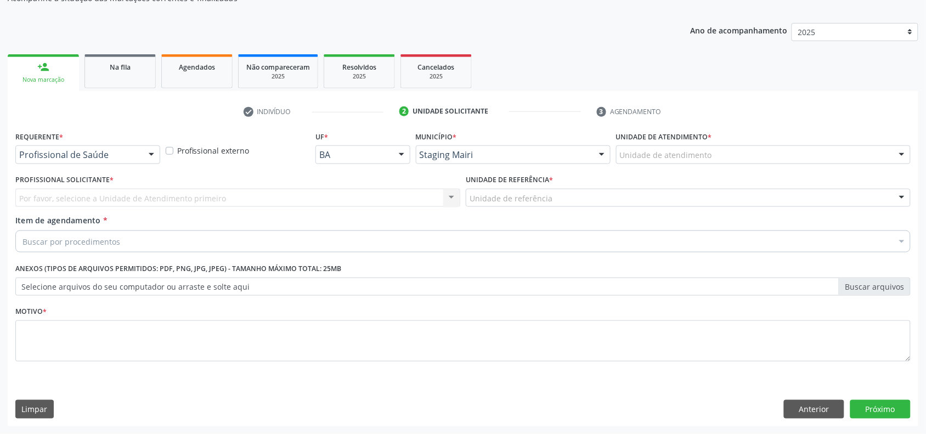
scroll to position [245, 0]
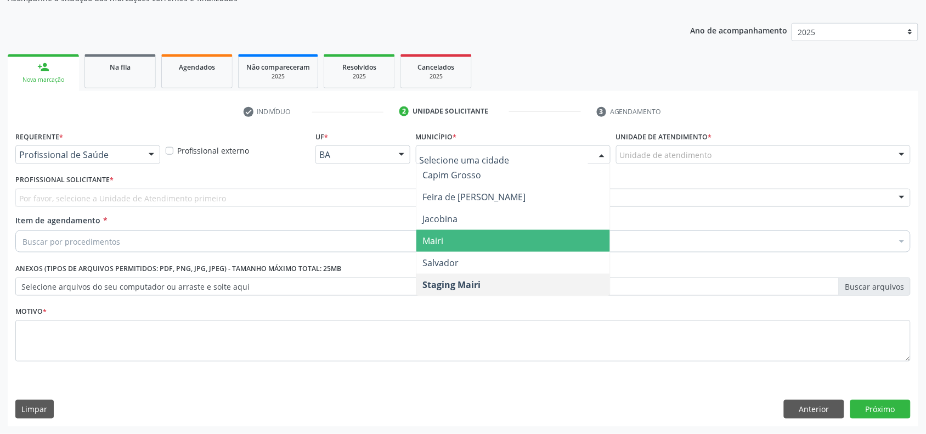
drag, startPoint x: 463, startPoint y: 237, endPoint x: 591, endPoint y: 155, distance: 152.0
click at [462, 238] on span "Mairi" at bounding box center [514, 241] width 194 height 22
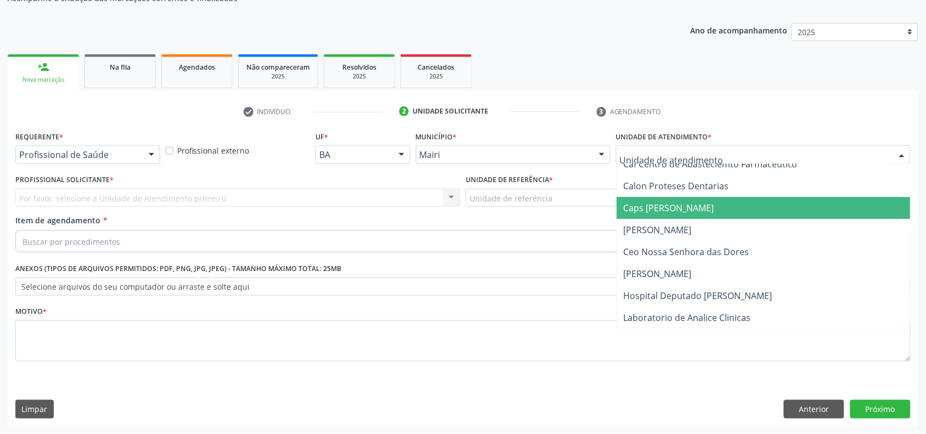
scroll to position [137, 0]
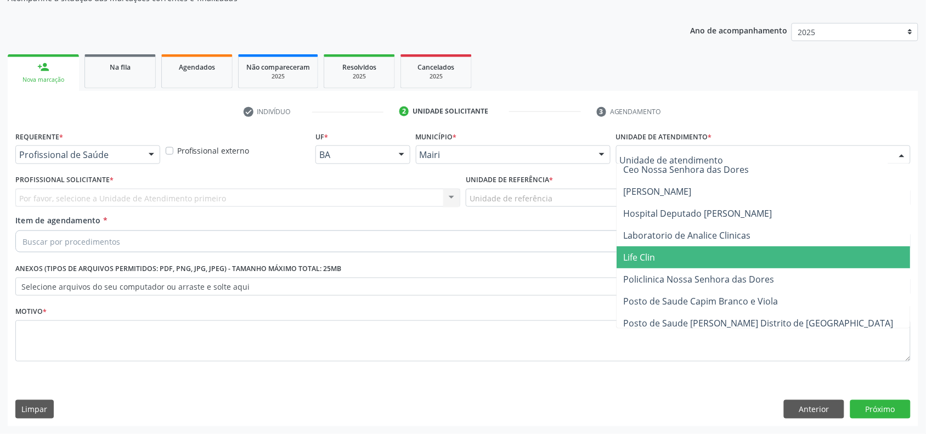
click at [670, 251] on span "Life Clin" at bounding box center [764, 257] width 294 height 22
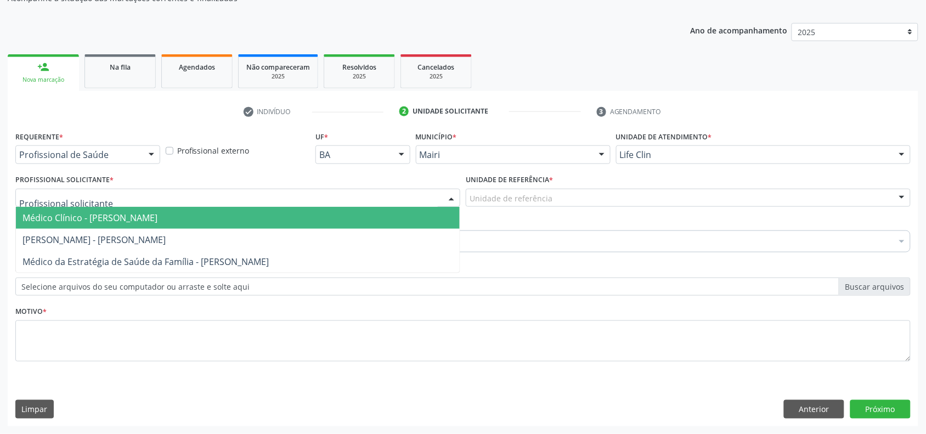
click at [454, 196] on div at bounding box center [451, 198] width 16 height 19
click at [188, 223] on span "Médico Clínico - [PERSON_NAME]" at bounding box center [238, 218] width 444 height 22
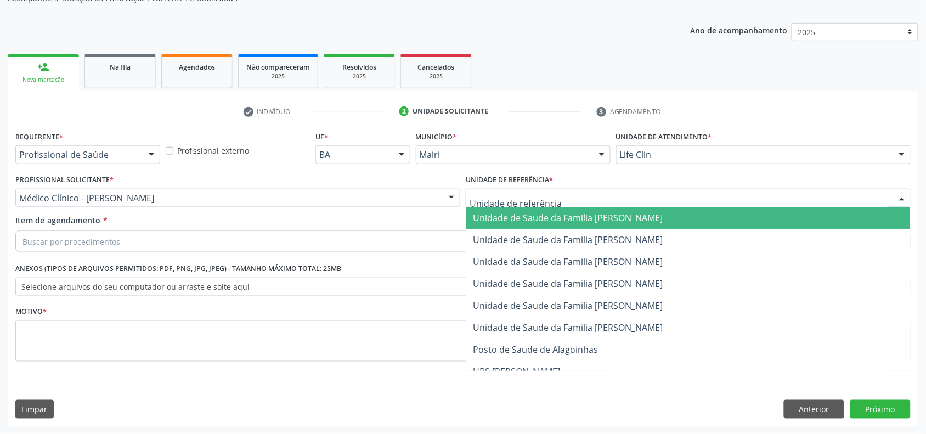
click at [535, 189] on div at bounding box center [688, 198] width 445 height 19
click at [563, 199] on div at bounding box center [688, 198] width 445 height 19
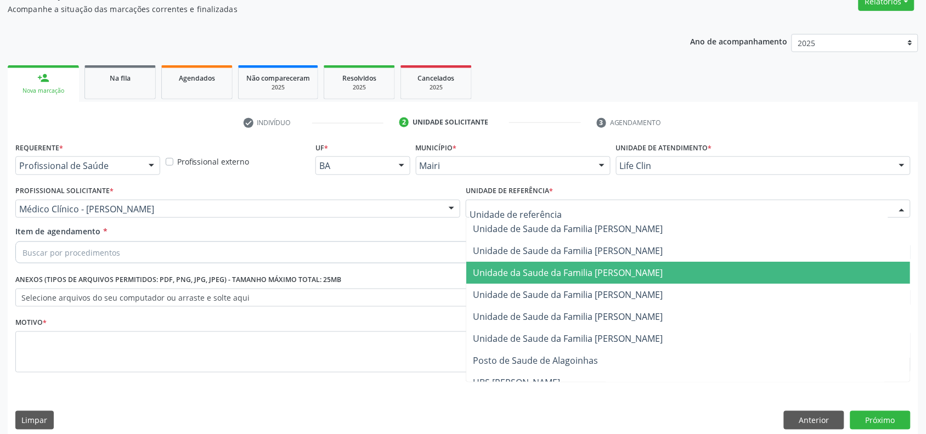
scroll to position [245, 0]
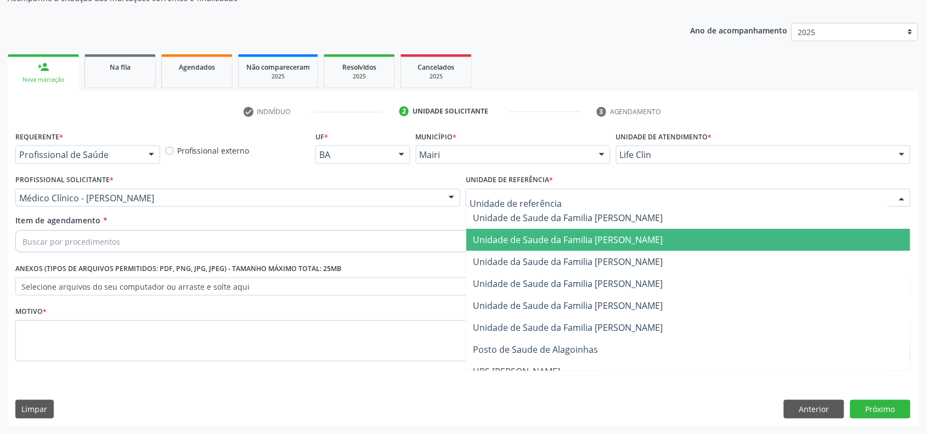
click at [543, 242] on span "Unidade de Saude da Familia [PERSON_NAME]" at bounding box center [568, 240] width 190 height 12
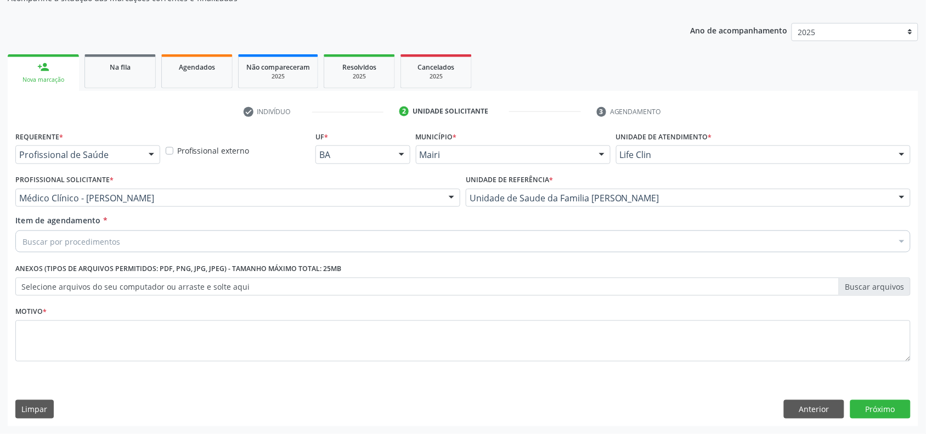
click at [157, 245] on div "Buscar por procedimentos" at bounding box center [463, 241] width 896 height 22
click at [99, 288] on label "Selecione arquivos do seu computador ou arraste e solte aqui" at bounding box center [463, 287] width 896 height 19
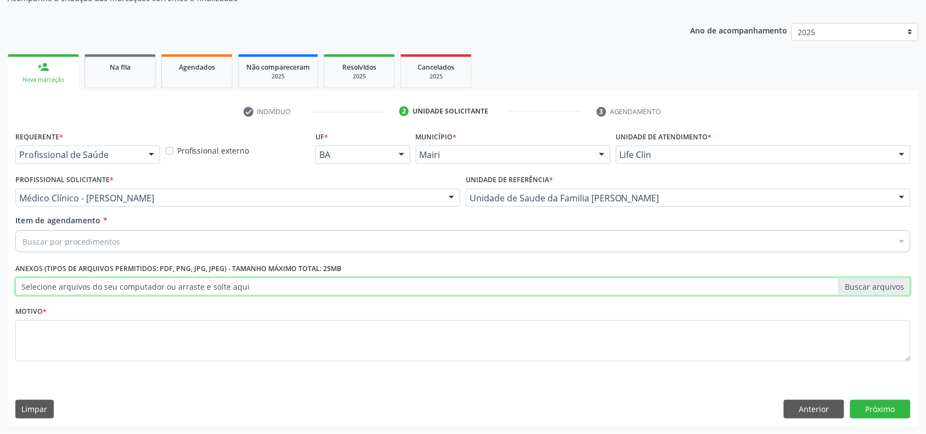
click at [99, 288] on input "Selecione arquivos do seu computador ou arraste e solte aqui" at bounding box center [463, 287] width 896 height 19
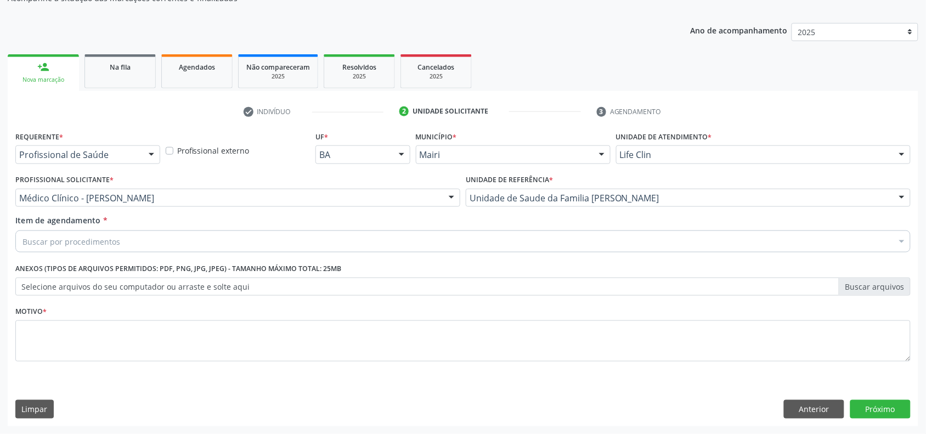
click at [126, 237] on div "Buscar por procedimentos" at bounding box center [463, 241] width 896 height 22
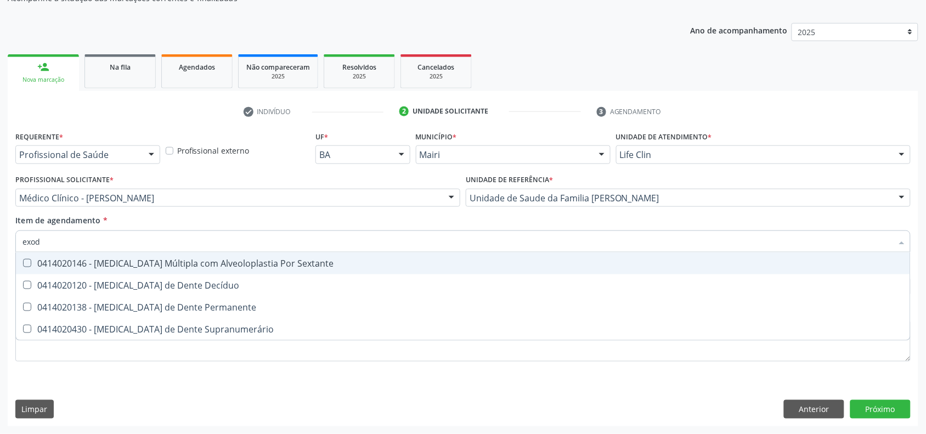
type input "exodo"
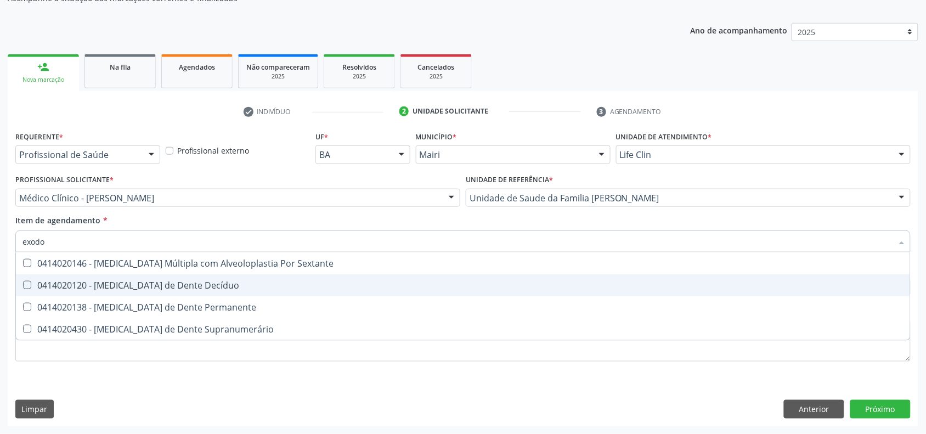
click at [136, 283] on div "0414020120 - [MEDICAL_DATA] de Dente Decíduo" at bounding box center [463, 285] width 881 height 9
checkbox Decíduo "true"
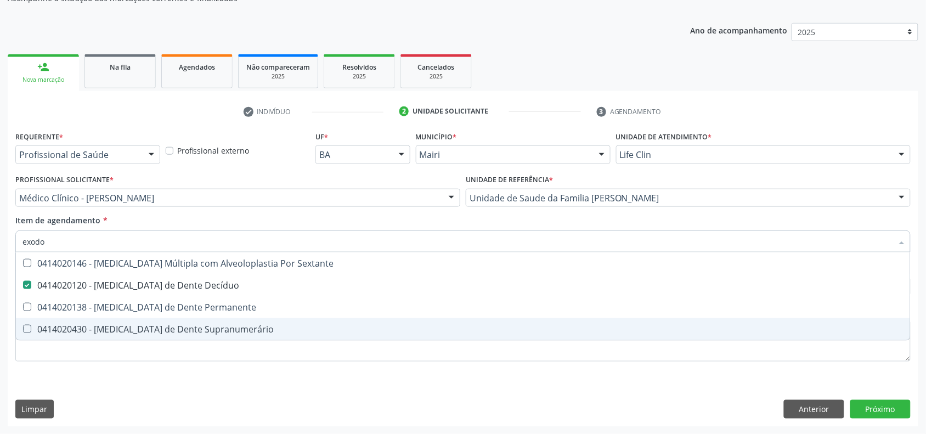
click at [118, 367] on div "Requerente * Profissional de Saúde Profissional de Saúde Paciente Nenhum result…" at bounding box center [463, 252] width 896 height 249
click at [119, 318] on li "0414020138 - [MEDICAL_DATA] de Dente Permanente" at bounding box center [463, 307] width 895 height 22
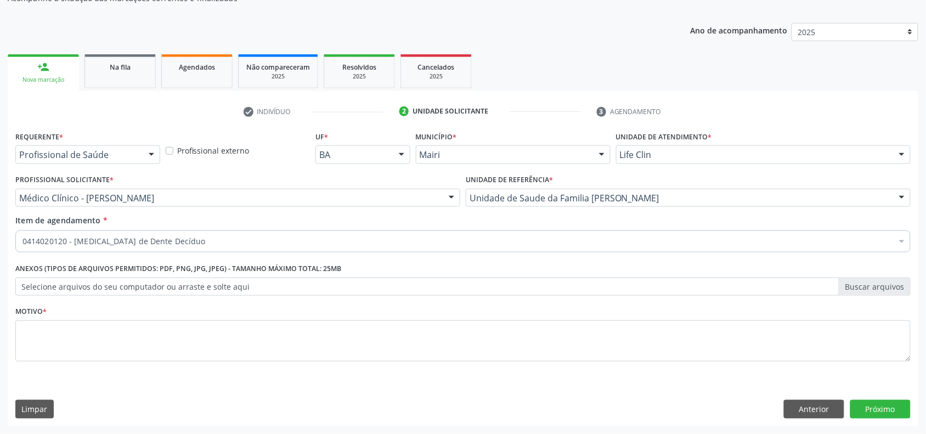
click at [119, 350] on div "Requerente * Profissional de Saúde Profissional de Saúde Paciente Nenhum result…" at bounding box center [463, 252] width 896 height 249
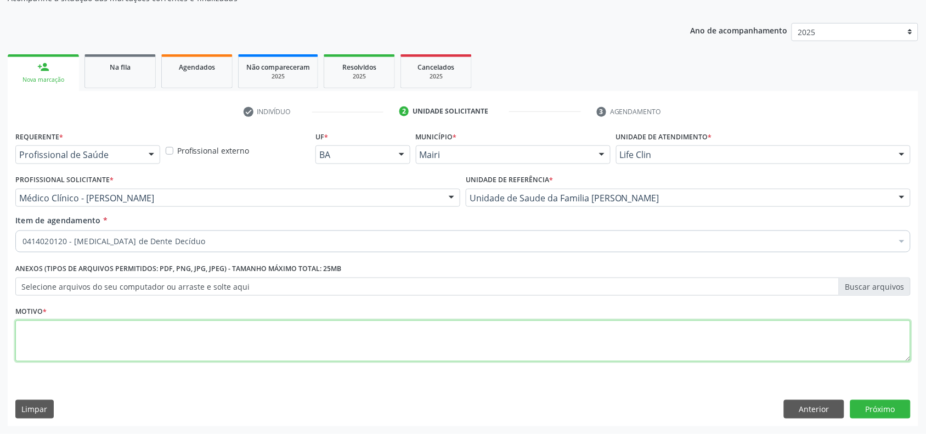
click at [120, 347] on textarea at bounding box center [463, 342] width 896 height 42
type textarea "Avaliação"
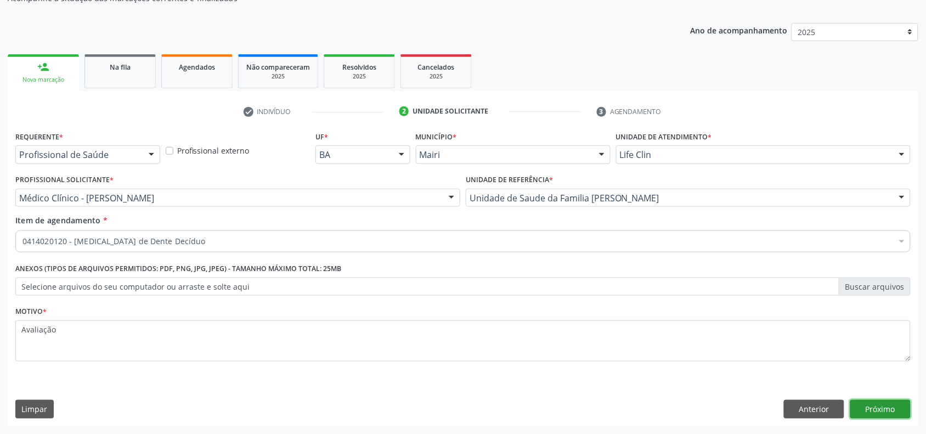
click at [901, 409] on button "Próximo" at bounding box center [881, 409] width 60 height 19
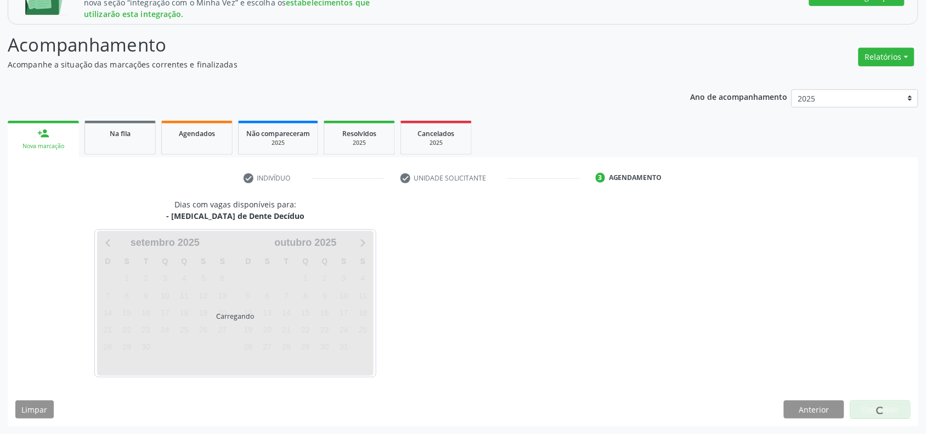
scroll to position [212, 0]
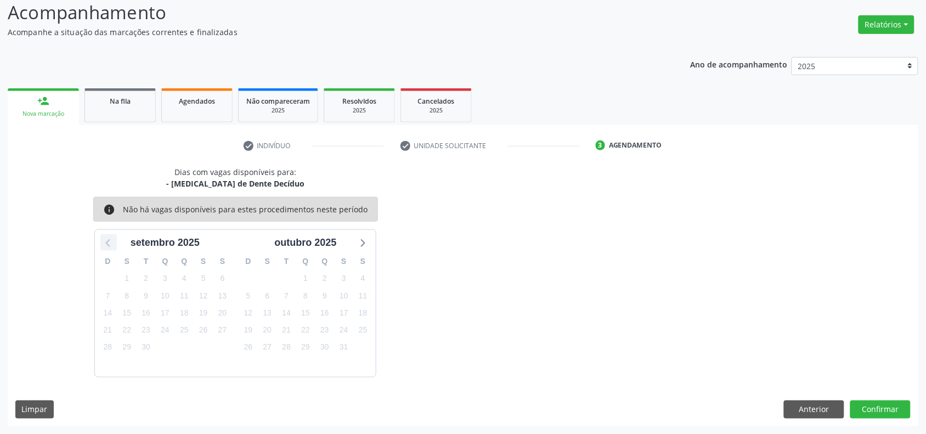
click at [108, 245] on icon at bounding box center [107, 244] width 4 height 8
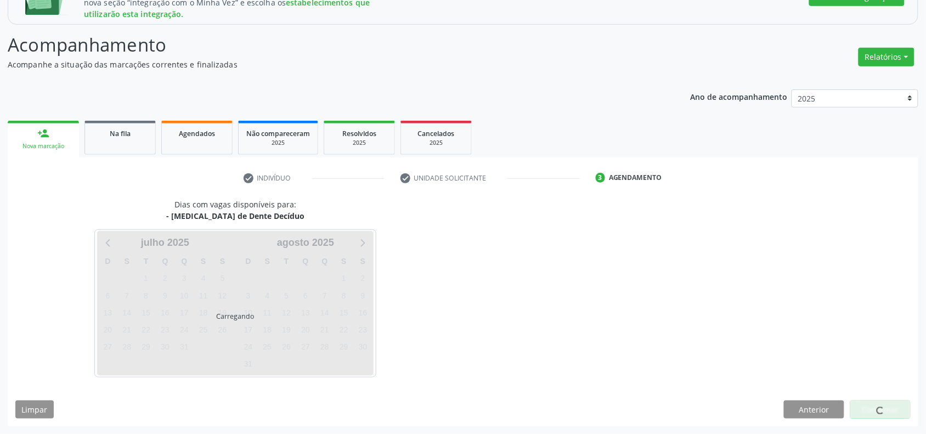
scroll to position [179, 0]
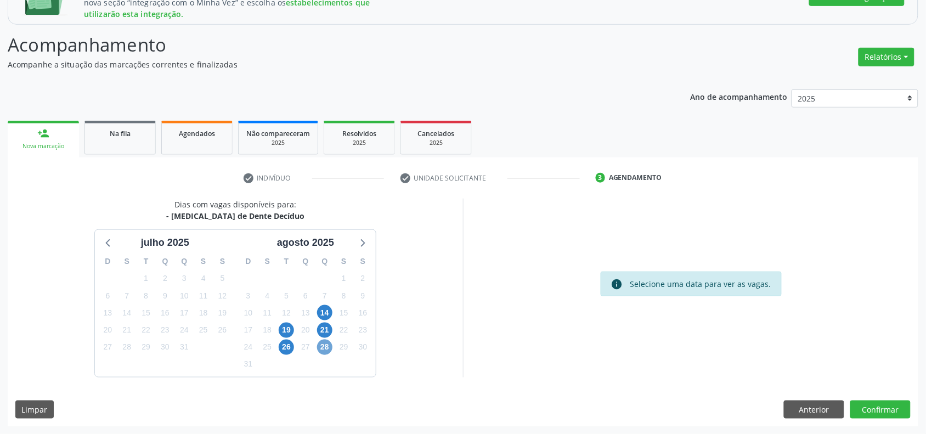
click at [320, 350] on span "28" at bounding box center [324, 347] width 15 height 15
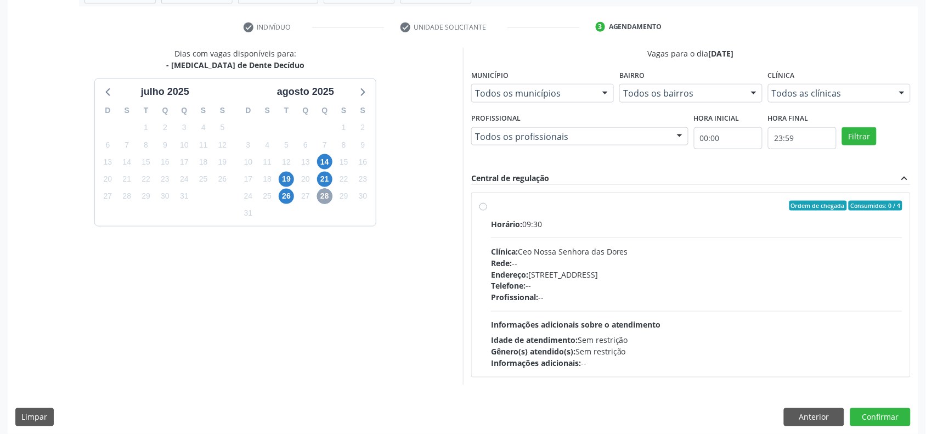
scroll to position [338, 0]
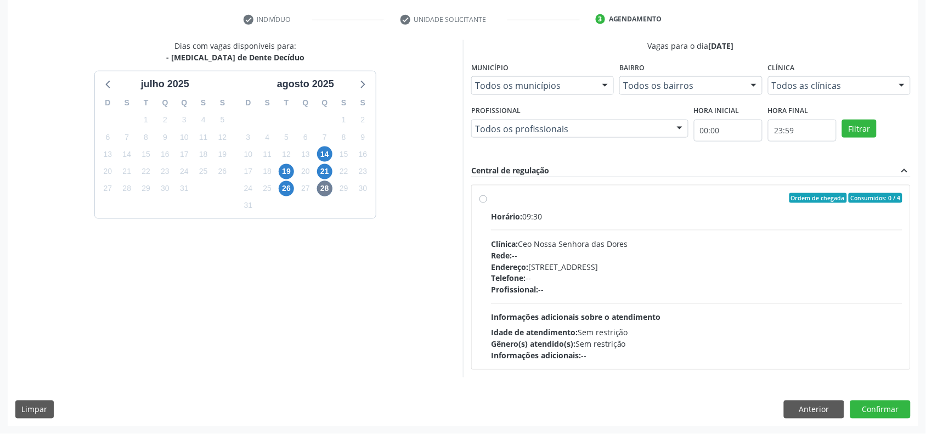
click at [485, 193] on div "Ordem de chegada Consumidos: 0 / 4 Horário: 09:30 Clínica: Ceo Nossa Senhora da…" at bounding box center [691, 277] width 423 height 168
radio input "true"
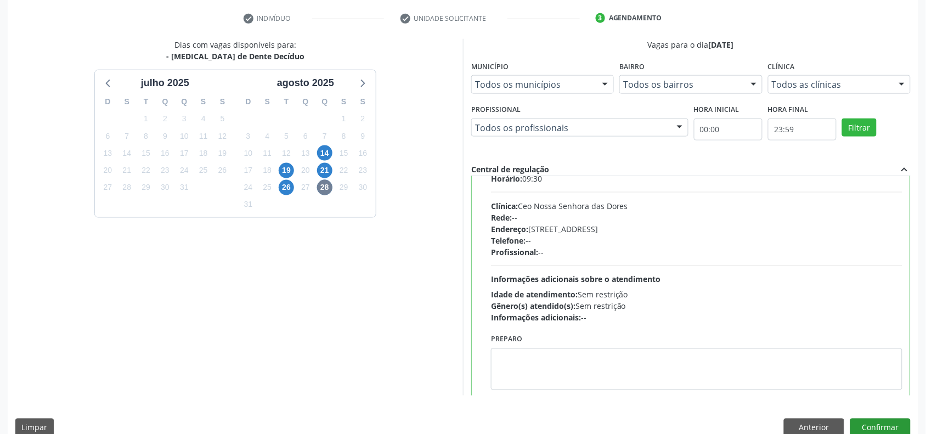
scroll to position [55, 0]
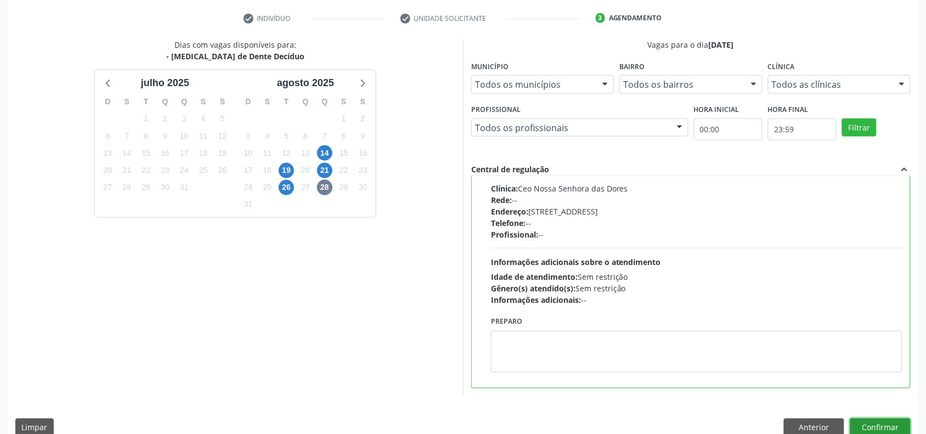
drag, startPoint x: 897, startPoint y: 429, endPoint x: 537, endPoint y: 329, distance: 374.1
click at [897, 430] on button "Confirmar" at bounding box center [881, 428] width 60 height 19
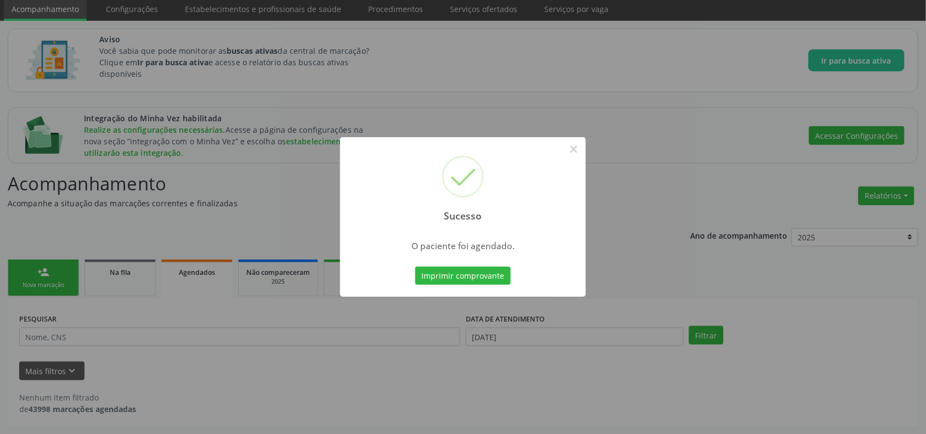
scroll to position [40, 0]
